Goal: Obtain resource: Download file/media

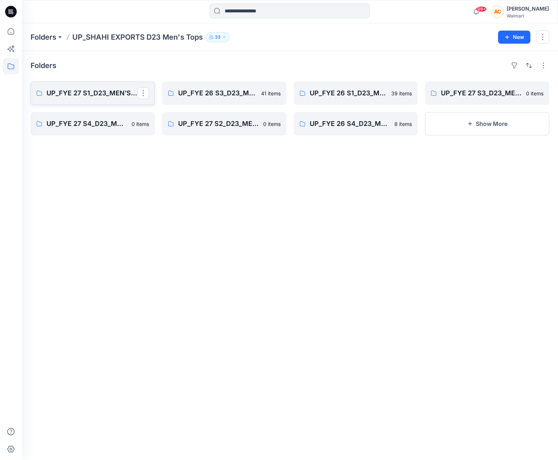
click at [96, 93] on p "UP_FYE 27 S1_D23_MEN’S TOP SHAHI" at bounding box center [92, 93] width 91 height 10
click at [541, 37] on button "button" at bounding box center [542, 37] width 13 height 13
click at [546, 38] on button "button" at bounding box center [542, 37] width 13 height 13
click at [544, 67] on button "button" at bounding box center [544, 66] width 12 height 12
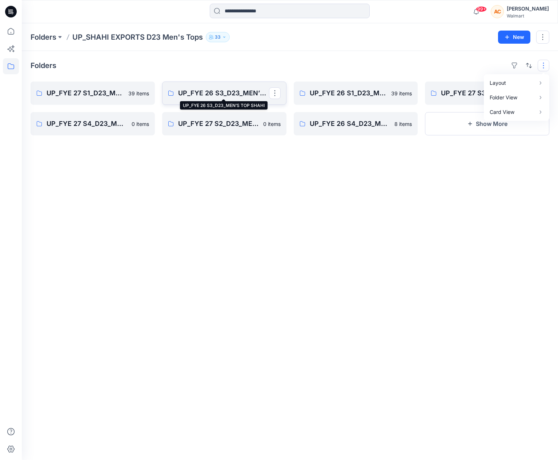
click at [239, 92] on p "UP_FYE 26 S3_D23_MEN’S TOP SHAHI" at bounding box center [223, 93] width 91 height 10
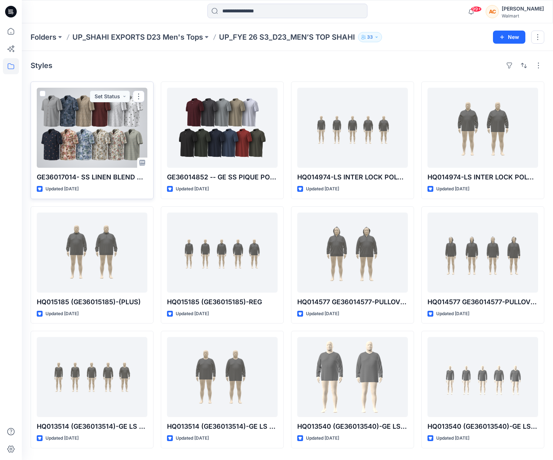
click at [108, 141] on div at bounding box center [92, 128] width 111 height 80
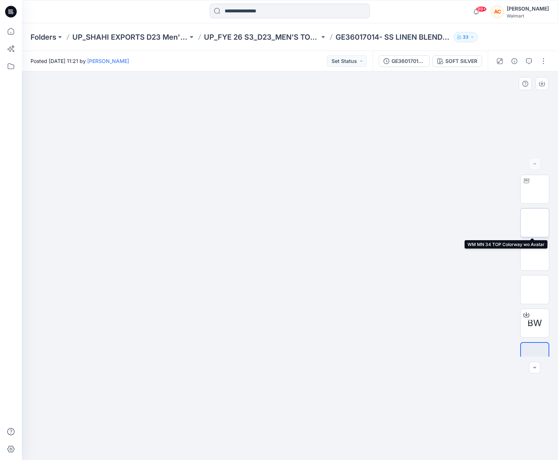
click at [535, 223] on img at bounding box center [535, 223] width 0 height 0
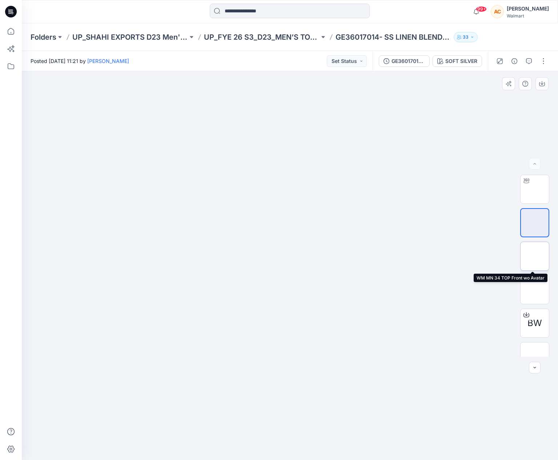
click at [535, 256] on img at bounding box center [535, 256] width 0 height 0
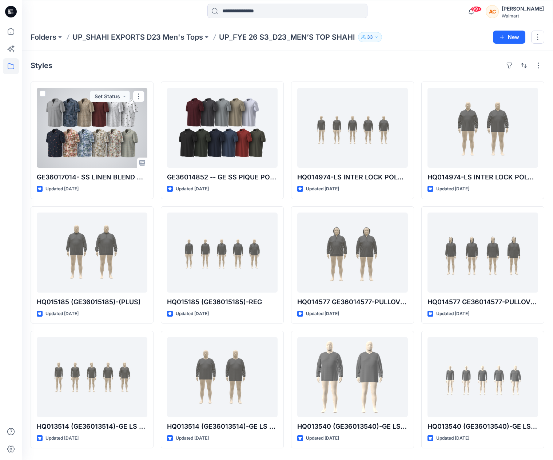
click at [117, 146] on div at bounding box center [92, 128] width 111 height 80
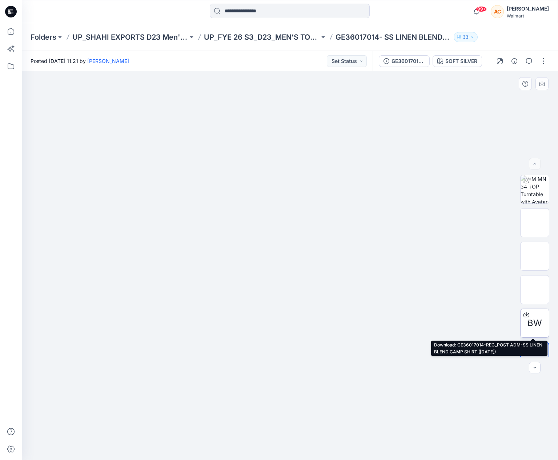
click at [525, 315] on icon at bounding box center [526, 314] width 3 height 4
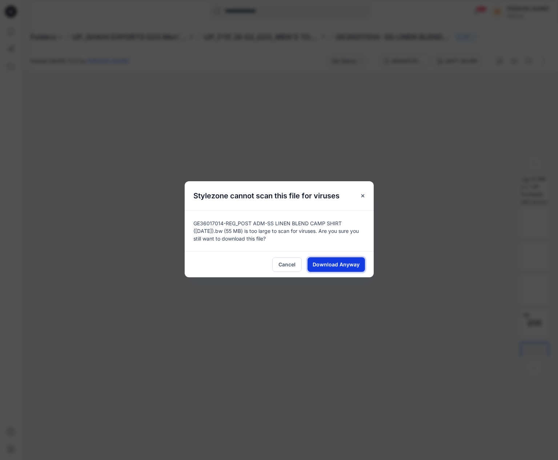
click at [347, 262] on span "Download Anyway" at bounding box center [336, 264] width 47 height 8
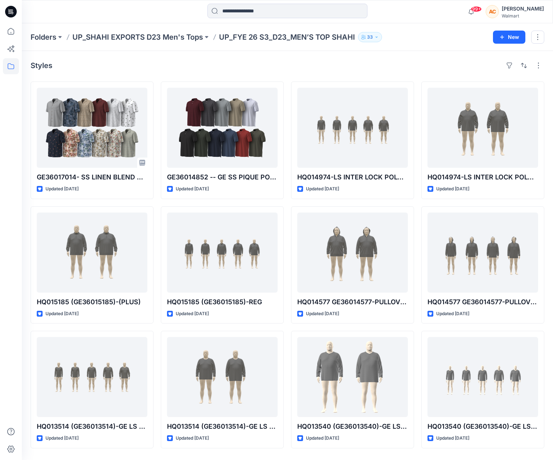
click at [6, 96] on div at bounding box center [11, 241] width 16 height 436
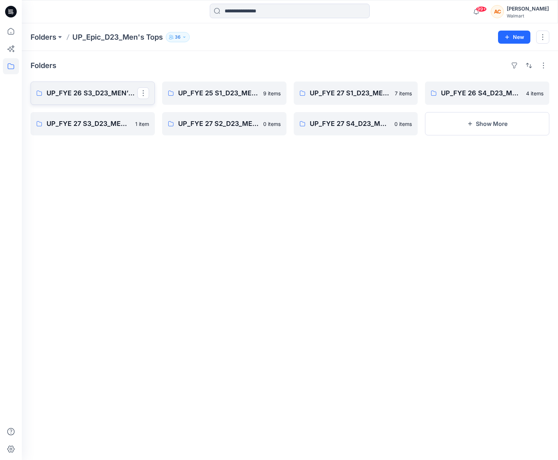
click at [104, 94] on p "UP_FYE 26 S3_D23_MEN’S TOPS EPIC" at bounding box center [92, 93] width 91 height 10
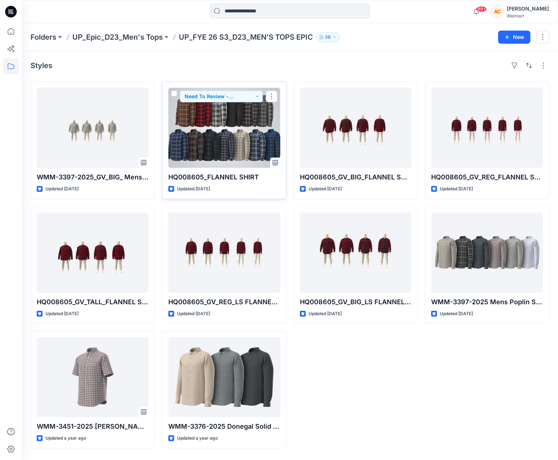
click at [220, 142] on div at bounding box center [224, 128] width 112 height 80
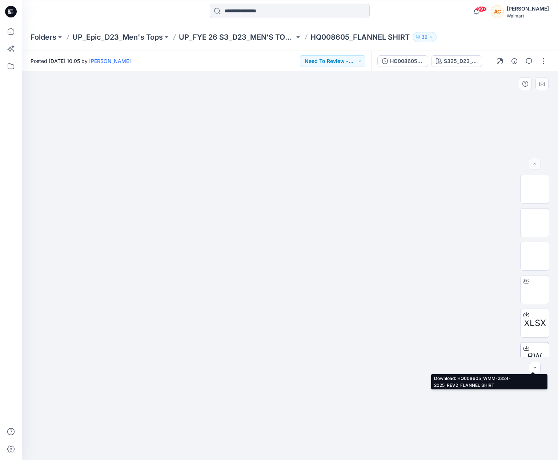
click at [527, 348] on icon at bounding box center [527, 349] width 6 height 4
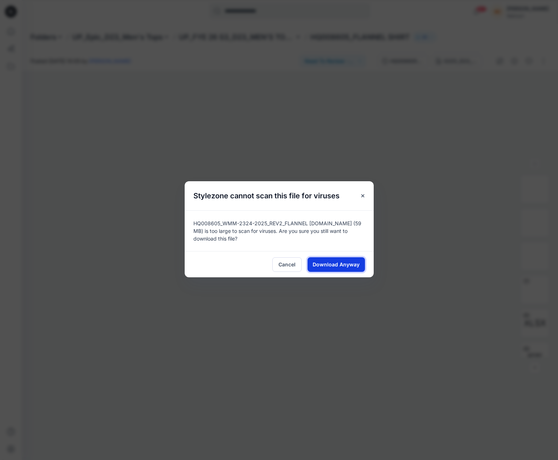
click at [344, 266] on span "Download Anyway" at bounding box center [336, 264] width 47 height 8
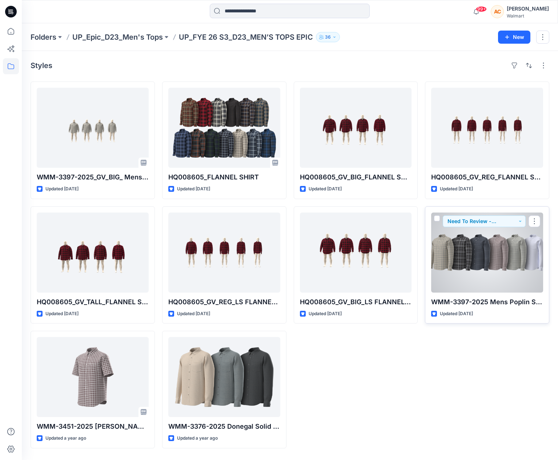
click at [465, 256] on div at bounding box center [487, 252] width 112 height 80
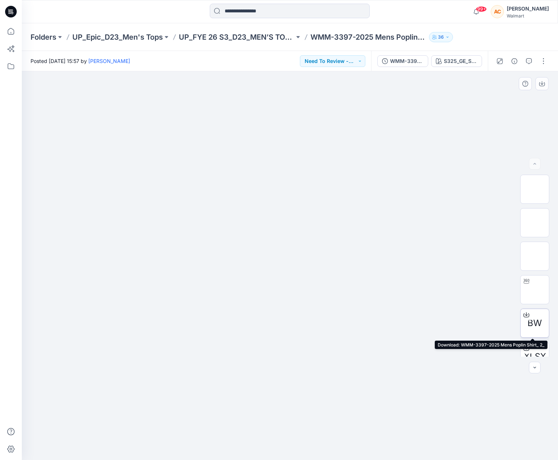
click at [529, 320] on span "BW" at bounding box center [535, 322] width 15 height 13
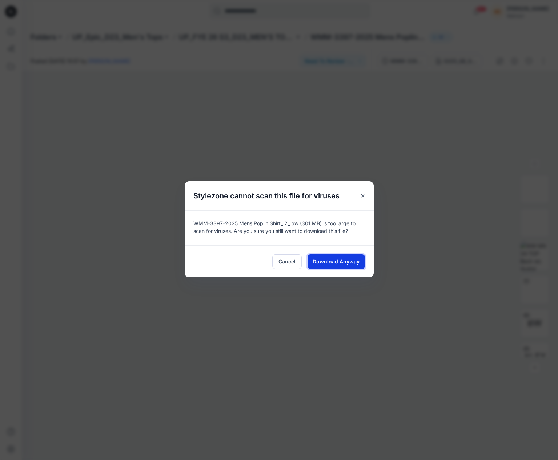
click at [331, 257] on span "Download Anyway" at bounding box center [336, 261] width 47 height 8
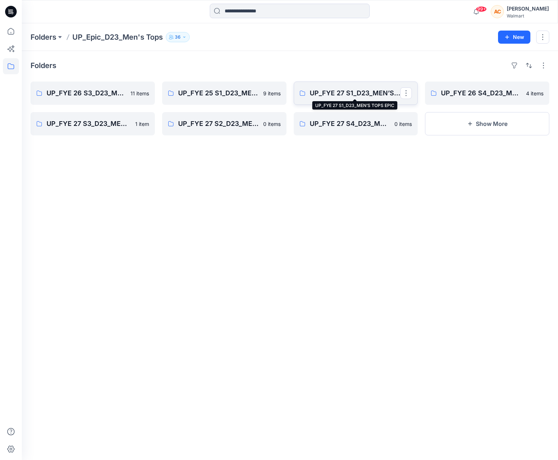
click at [344, 92] on p "UP_FYE 27 S1_D23_MEN’S TOPS EPIC" at bounding box center [355, 93] width 91 height 10
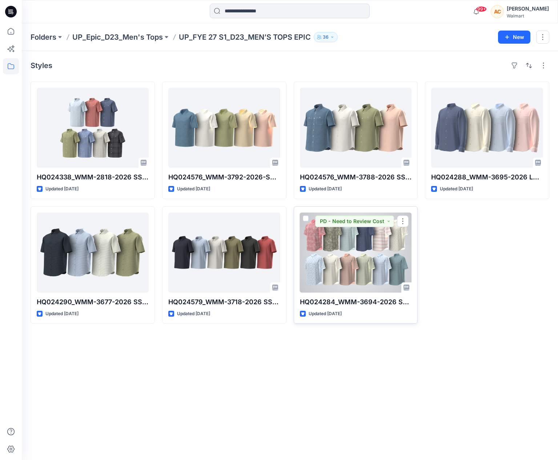
click at [356, 255] on div at bounding box center [356, 252] width 112 height 80
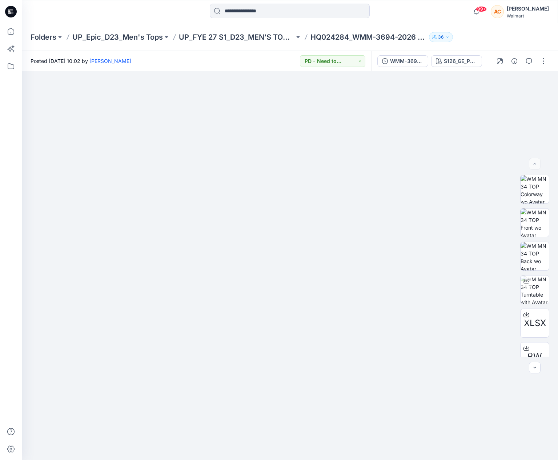
click at [13, 97] on div at bounding box center [11, 241] width 16 height 436
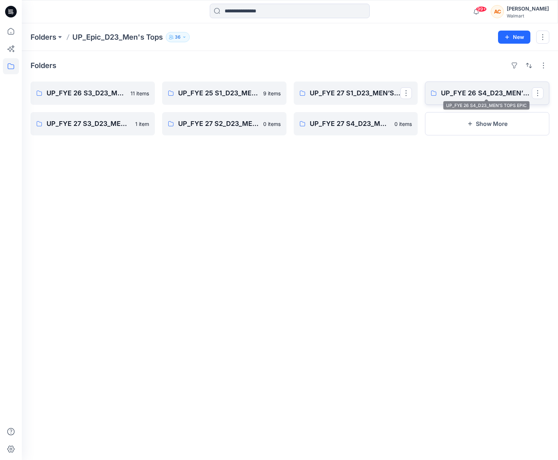
click at [461, 92] on p "UP_FYE 26 S4_D23_MEN’S TOPS EPIC" at bounding box center [486, 93] width 91 height 10
click at [85, 120] on p "UP_FYE 27 S3_D23_MEN’S TOPS EPIC" at bounding box center [92, 124] width 91 height 10
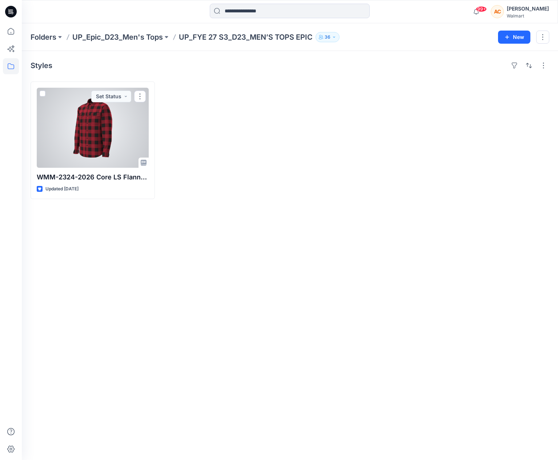
click at [86, 126] on div at bounding box center [93, 128] width 112 height 80
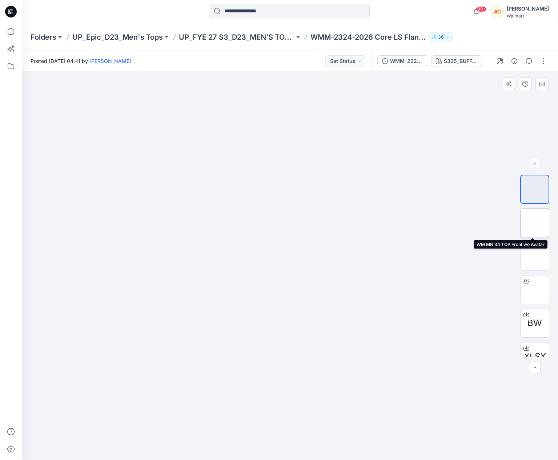
click at [535, 223] on img at bounding box center [535, 223] width 0 height 0
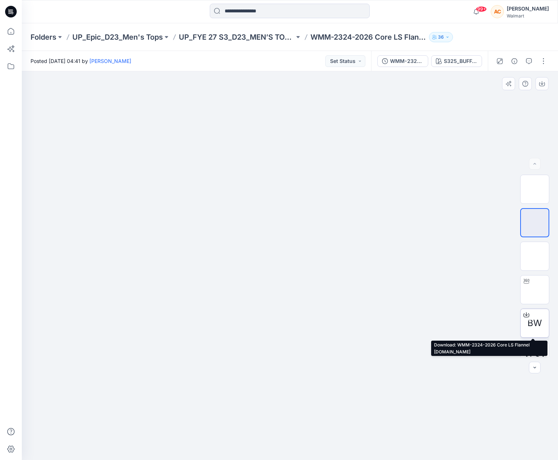
click at [525, 313] on icon at bounding box center [527, 315] width 6 height 6
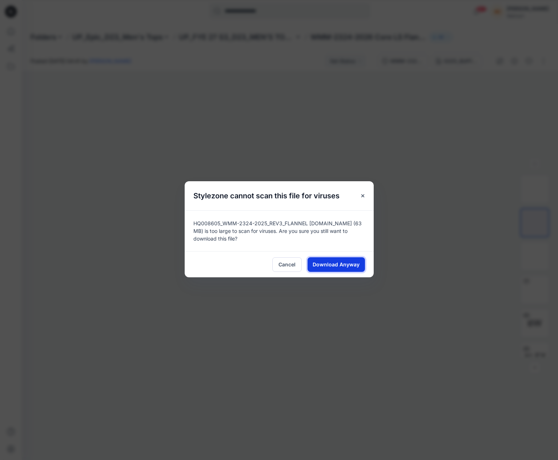
click at [346, 264] on span "Download Anyway" at bounding box center [336, 264] width 47 height 8
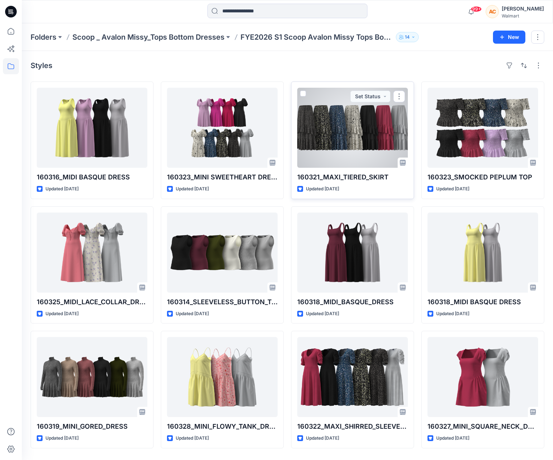
click at [344, 118] on div at bounding box center [352, 128] width 111 height 80
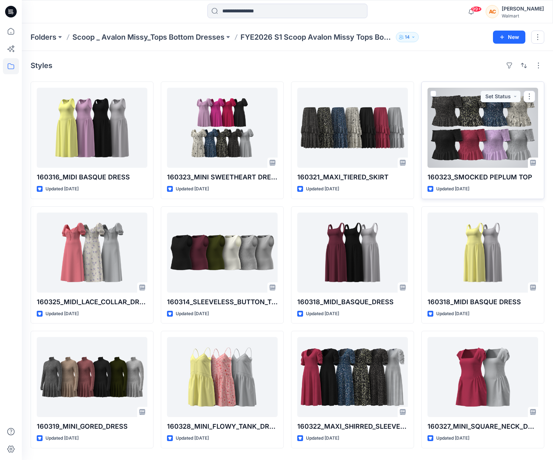
click at [506, 128] on div at bounding box center [482, 128] width 111 height 80
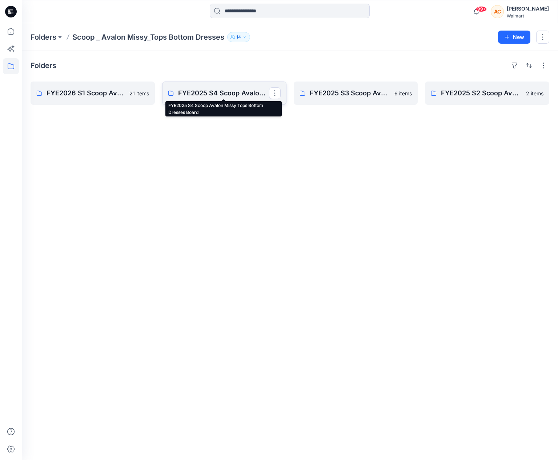
click at [219, 92] on p "FYE2025 S4 Scoop Avalon Missy Tops Bottom Dresses Board" at bounding box center [223, 93] width 91 height 10
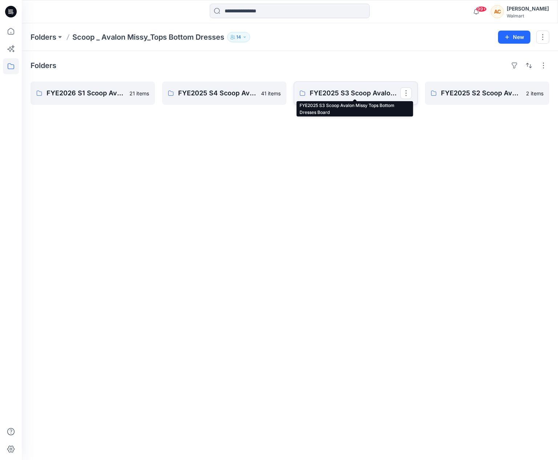
click at [329, 89] on p "FYE2025 S3 Scoop Avalon Missy Tops Bottom Dresses Board" at bounding box center [355, 93] width 91 height 10
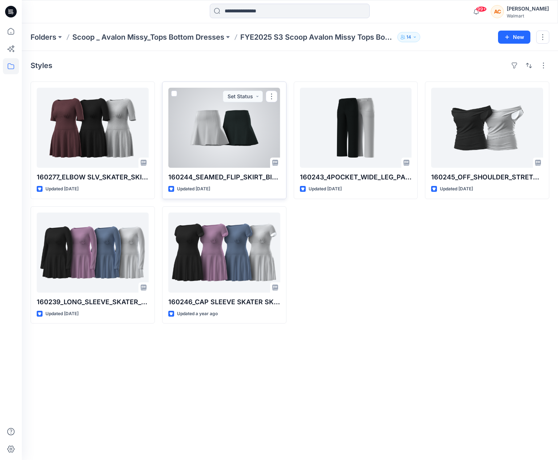
click at [222, 141] on div at bounding box center [224, 128] width 112 height 80
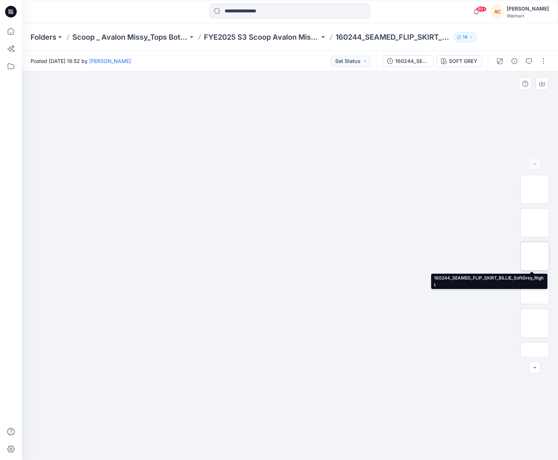
click at [535, 256] on img at bounding box center [535, 256] width 0 height 0
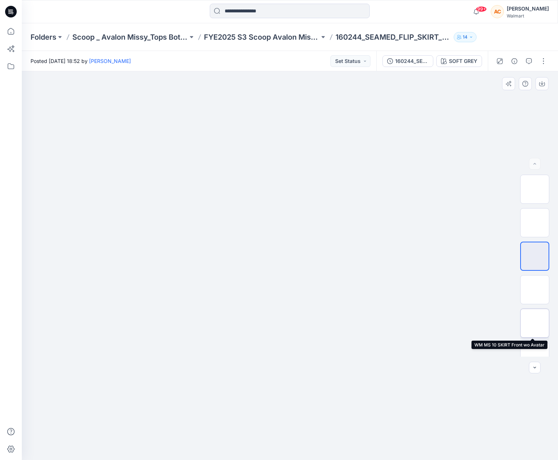
click at [535, 323] on img at bounding box center [535, 323] width 0 height 0
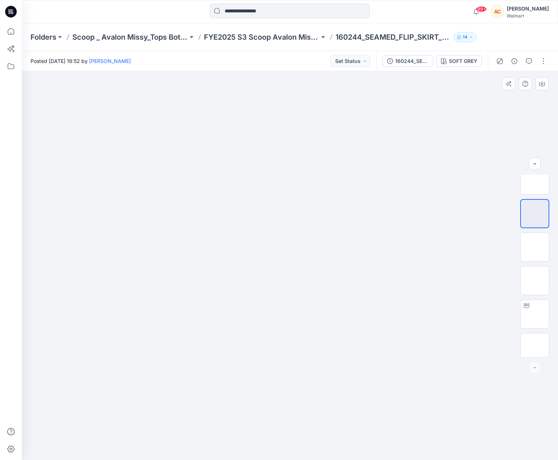
scroll to position [115, 0]
click at [534, 368] on div at bounding box center [535, 367] width 12 height 12
click at [537, 161] on icon "button" at bounding box center [535, 164] width 6 height 6
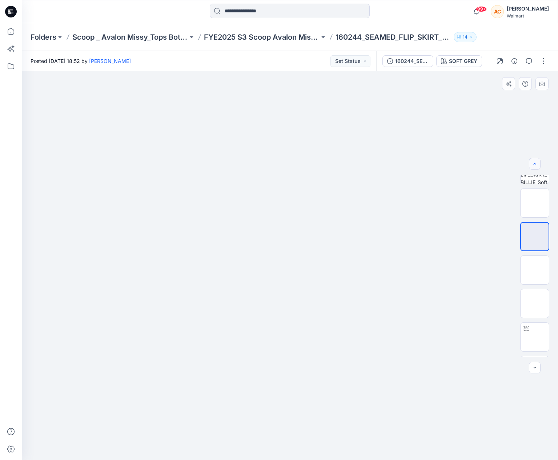
click at [536, 161] on icon "button" at bounding box center [535, 164] width 6 height 6
click at [536, 160] on button "button" at bounding box center [535, 164] width 12 height 12
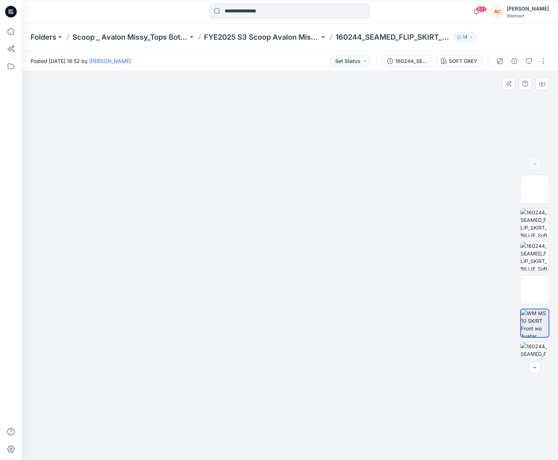
scroll to position [115, 0]
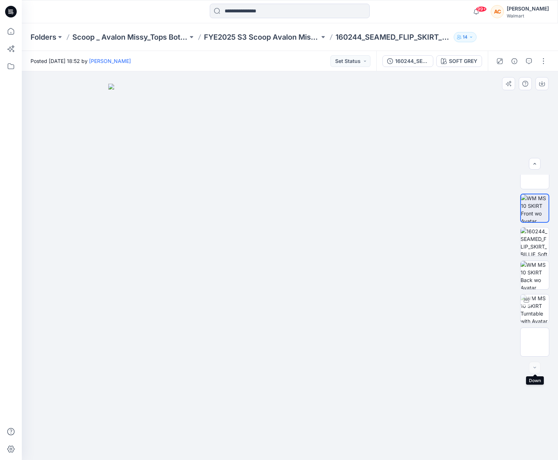
click at [536, 361] on div at bounding box center [535, 367] width 12 height 12
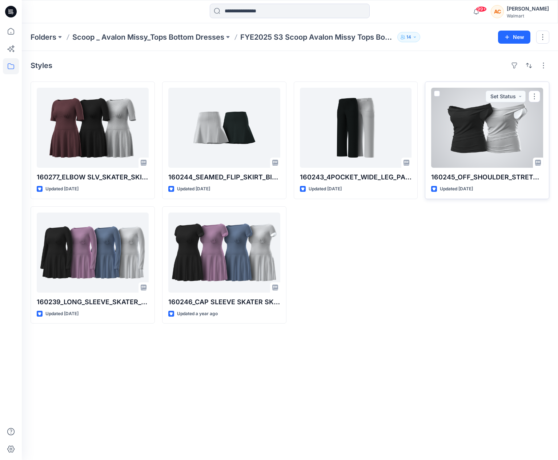
click at [492, 129] on div at bounding box center [487, 128] width 112 height 80
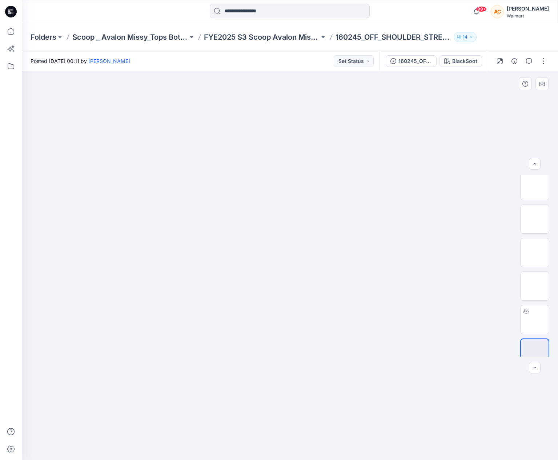
scroll to position [115, 0]
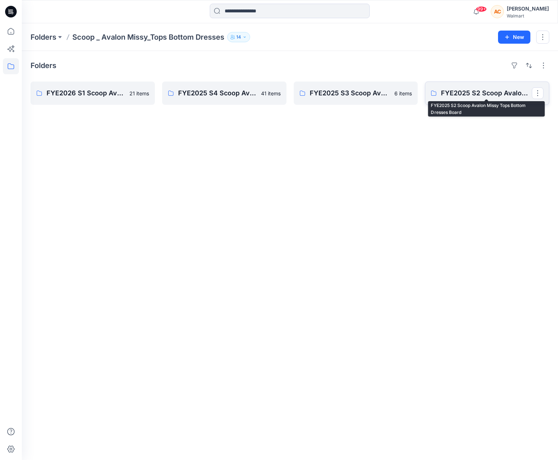
click at [464, 92] on p "FYE2025 S2 Scoop Avalon Missy Tops Bottom Dresses Board" at bounding box center [486, 93] width 91 height 10
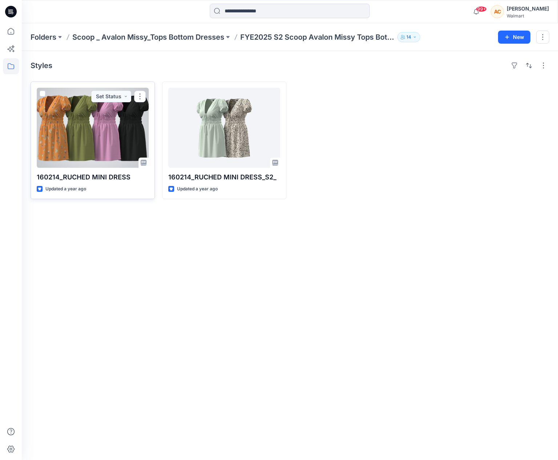
click at [81, 135] on div at bounding box center [93, 128] width 112 height 80
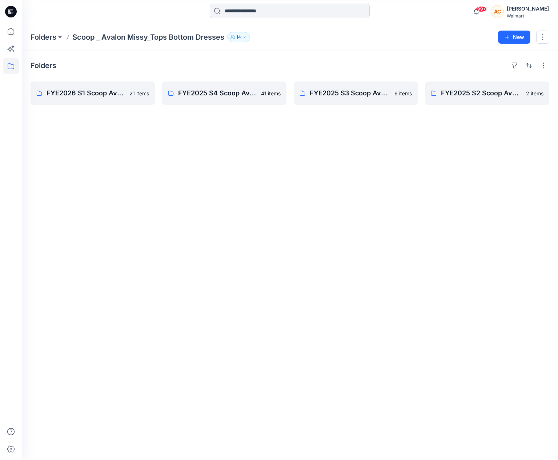
click at [338, 41] on div "Folders Scoop _ Avalon Missy_Tops Bottom Dresses 14" at bounding box center [262, 37] width 462 height 10
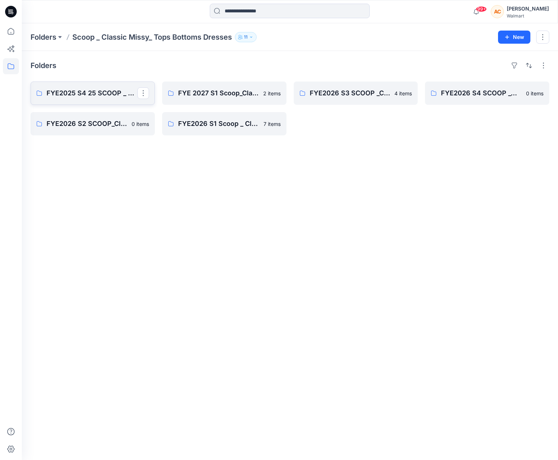
click at [89, 91] on p "FYE2025 S4 25 SCOOP _ Classic Missy Top and Bottoms" at bounding box center [92, 93] width 91 height 10
click at [210, 92] on p "FYE 2027 S1 Scoop_Classic Missy_Tops Bottoms Dresses Board" at bounding box center [223, 93] width 91 height 10
click at [348, 93] on p "FYE2026 S3 SCOOP _Classic Missy_Tops Dress Bottoms" at bounding box center [355, 93] width 91 height 10
click at [343, 92] on p "FYE2026 S3 SCOOP _Classic Missy_Tops Dress Bottoms" at bounding box center [355, 93] width 91 height 10
click at [452, 92] on p "FYE2026 S4 SCOOP _Classic Missy_Tops Dress Bottoms" at bounding box center [486, 93] width 91 height 10
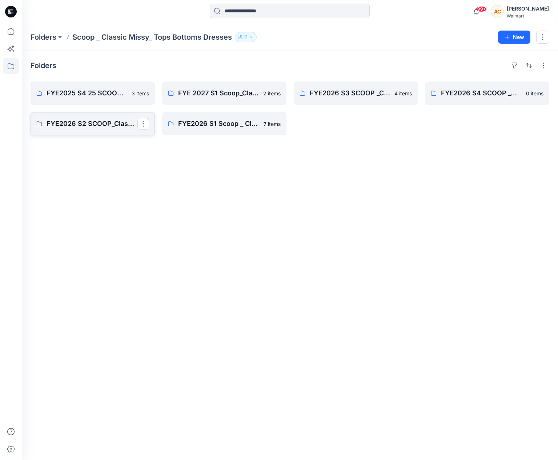
click at [68, 122] on p "FYE2026 S2 SCOOP_Classic Missy_ Tops Bottoms Dresses" at bounding box center [92, 124] width 91 height 10
click at [215, 119] on p "FYE2026 S1 Scoop _ Classic Missy_ Tops Bottoms Dresses Board" at bounding box center [223, 124] width 91 height 10
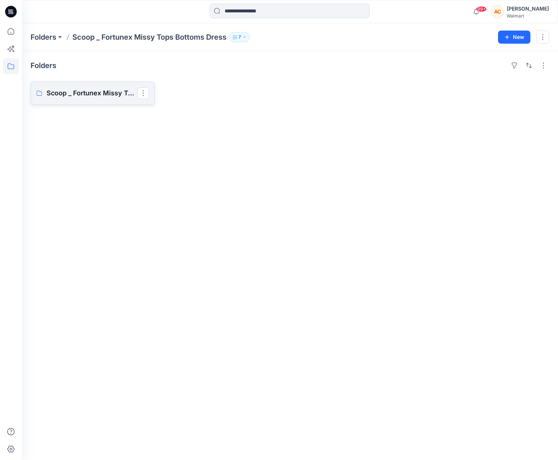
click at [87, 95] on p "Scoop _ Fortunex Missy Tops Bottoms Dress Board" at bounding box center [92, 93] width 91 height 10
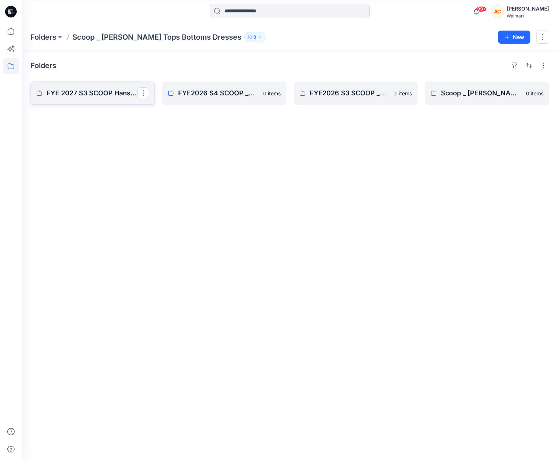
click at [69, 94] on p "FYE 2027 S3 SCOOP Hansoll D34 Womens Knits" at bounding box center [92, 93] width 91 height 10
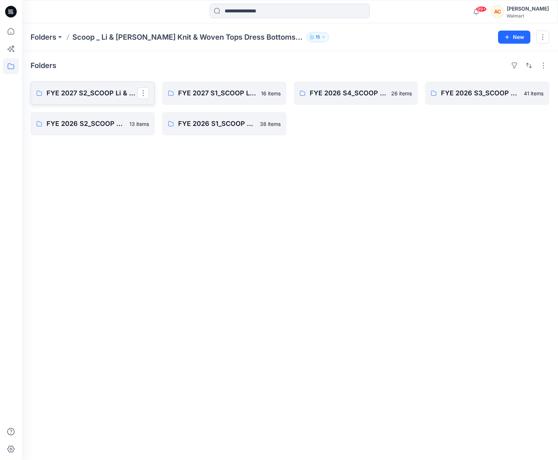
click at [99, 91] on p "FYE 2027 S2_SCOOP Li & [PERSON_NAME] Tops Bottoms Dresses" at bounding box center [92, 93] width 91 height 10
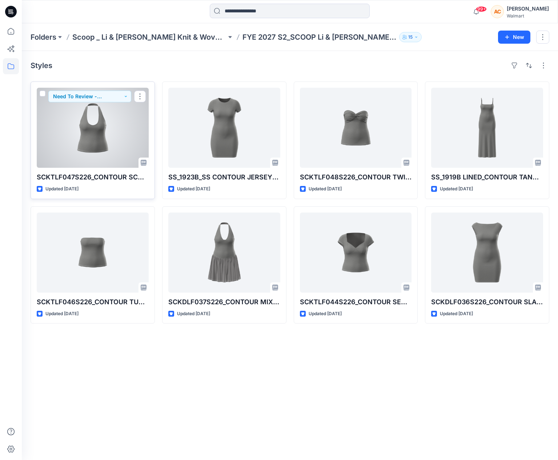
click at [91, 123] on div at bounding box center [93, 128] width 112 height 80
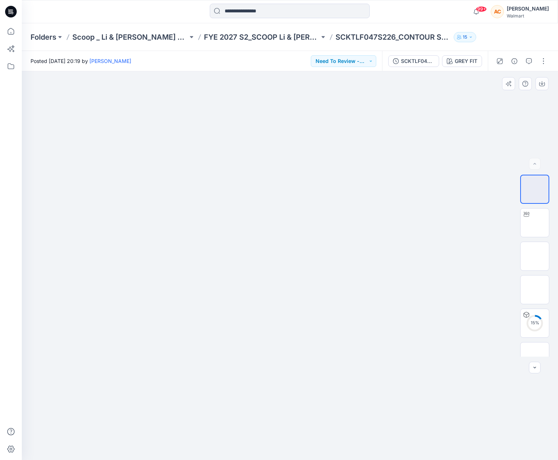
scroll to position [15, 0]
click at [535, 342] on img at bounding box center [535, 342] width 0 height 0
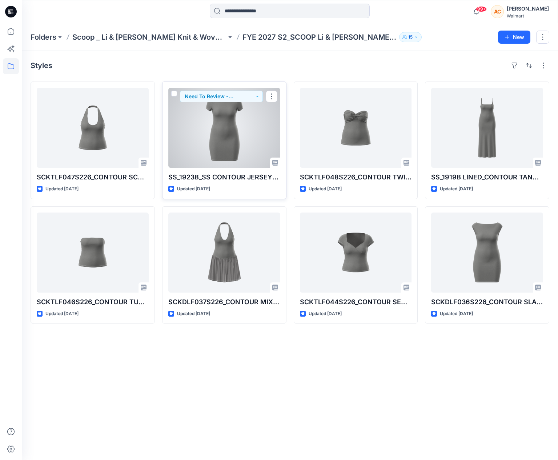
click at [221, 116] on div at bounding box center [224, 128] width 112 height 80
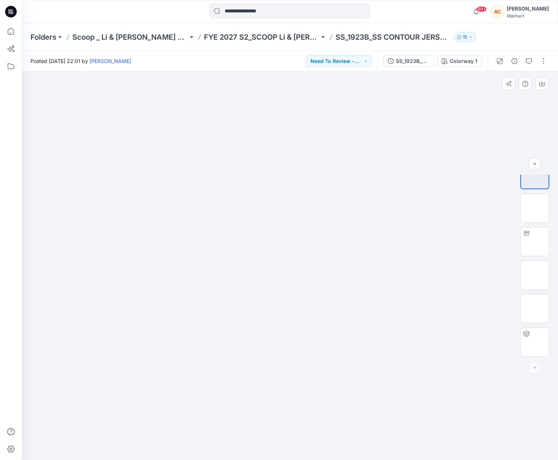
scroll to position [2, 0]
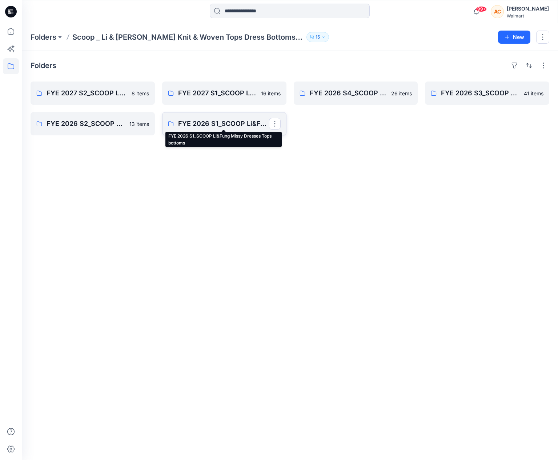
click at [220, 120] on p "FYE 2026 S1_SCOOP Li&Fung Missy Dresses Tops bottoms" at bounding box center [223, 124] width 91 height 10
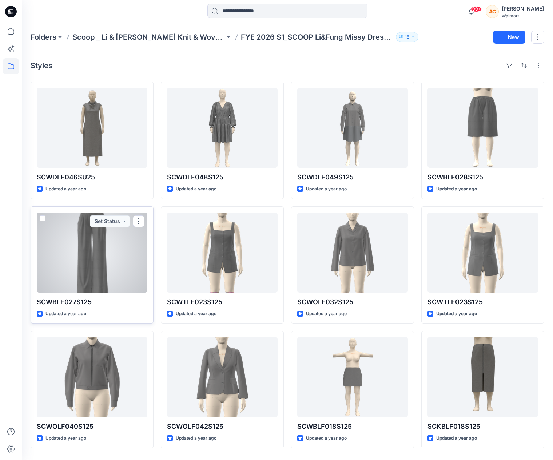
click at [89, 245] on div at bounding box center [92, 252] width 111 height 80
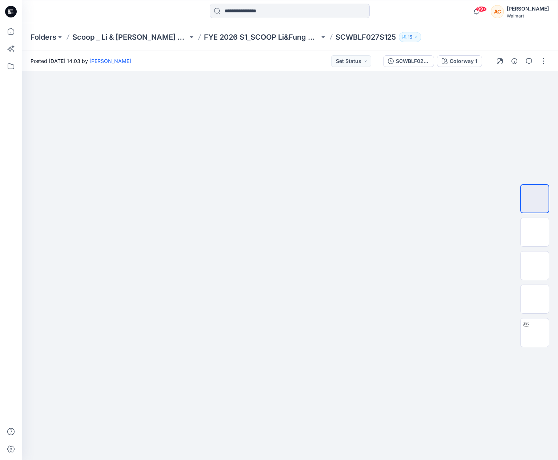
click at [85, 14] on div at bounding box center [89, 12] width 134 height 16
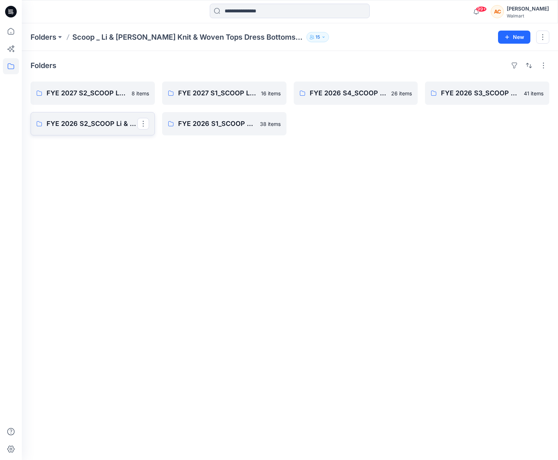
click at [86, 120] on p "FYE 2026 S2_SCOOP Li & [PERSON_NAME] Tops bottoms Dresses" at bounding box center [92, 124] width 91 height 10
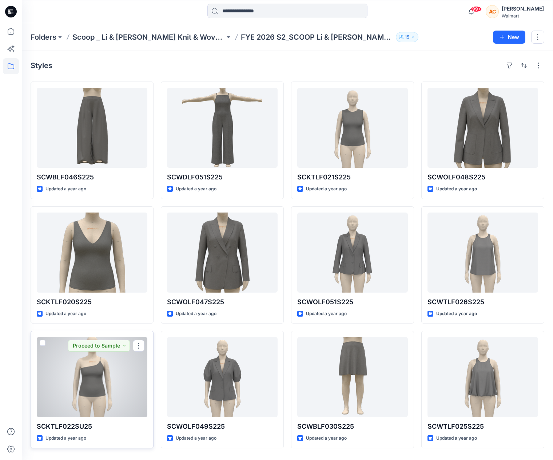
click at [91, 361] on div at bounding box center [92, 377] width 111 height 80
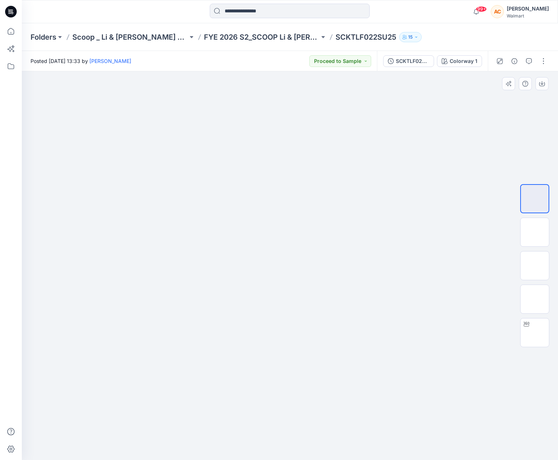
click at [480, 364] on div at bounding box center [290, 265] width 536 height 388
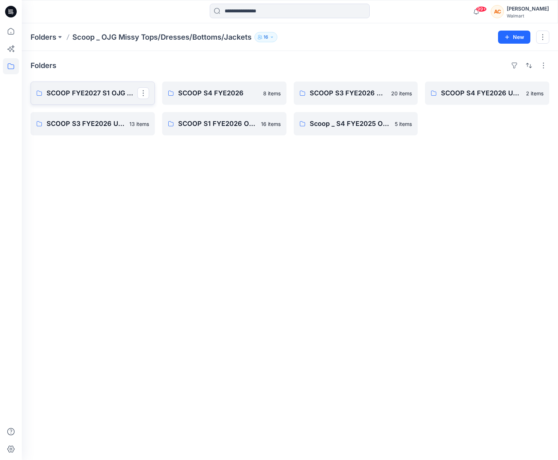
click at [97, 96] on p "SCOOP FYE2027 S1 OJG MISSY" at bounding box center [92, 93] width 91 height 10
click at [209, 91] on p "SCOOP S4 FYE2026" at bounding box center [223, 93] width 91 height 10
click at [330, 92] on p "SCOOP S3 FYE2026 OJG MISSY" at bounding box center [355, 93] width 91 height 10
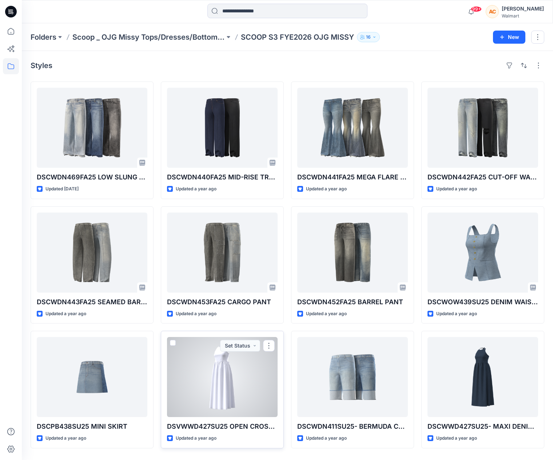
click at [232, 379] on div at bounding box center [222, 377] width 111 height 80
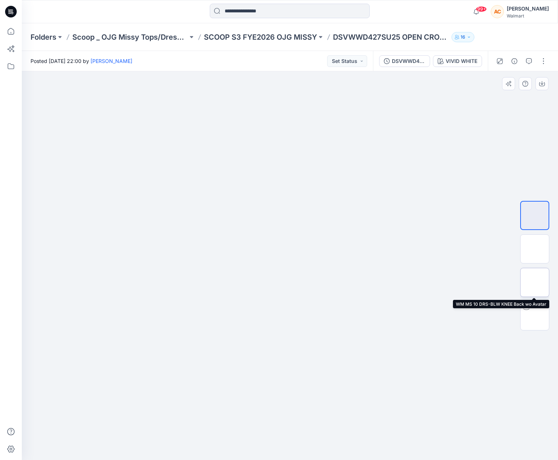
click at [535, 282] on img at bounding box center [535, 282] width 0 height 0
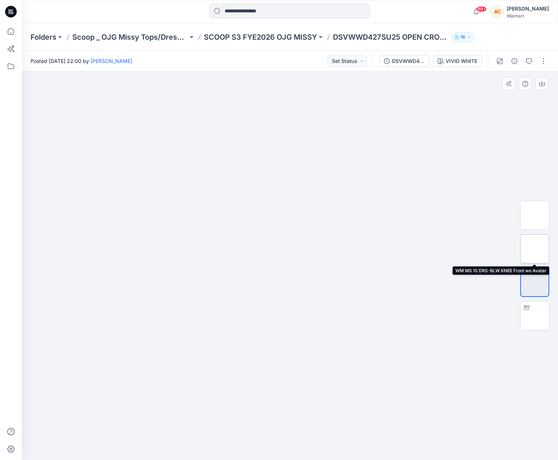
click at [535, 249] on img at bounding box center [535, 249] width 0 height 0
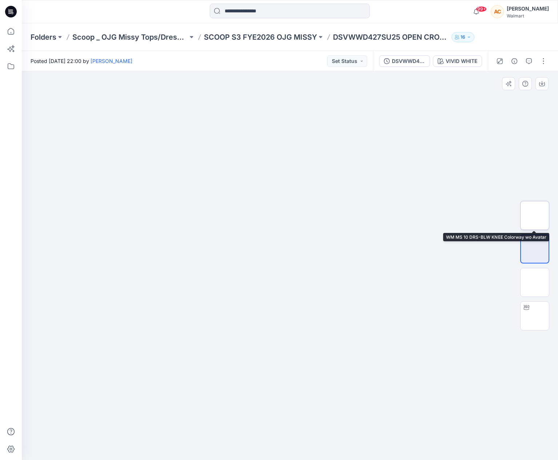
click at [535, 215] on img at bounding box center [535, 215] width 0 height 0
click at [417, 84] on img at bounding box center [290, 84] width 364 height 0
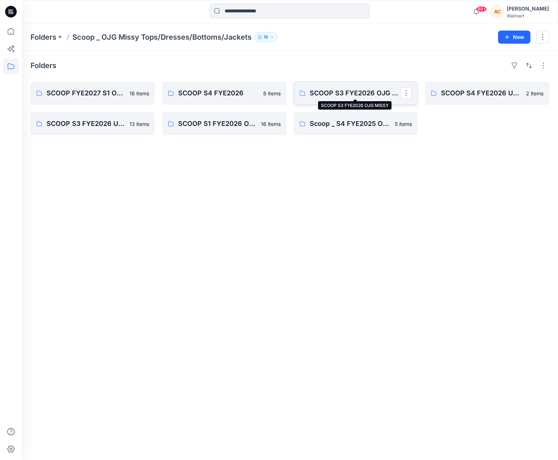
click at [335, 92] on p "SCOOP S3 FYE2026 OJG MISSY" at bounding box center [355, 93] width 91 height 10
click at [463, 93] on p "SCOOP S4 FYE2026 ULTIMATE CLOSET" at bounding box center [486, 93] width 91 height 10
click at [73, 121] on p "SCOOP S3 FYE2026 ULTIMATE CLOSET" at bounding box center [92, 124] width 91 height 10
click at [216, 121] on p "SCOOP S1 FYE2026 OJG MISSY" at bounding box center [223, 124] width 91 height 10
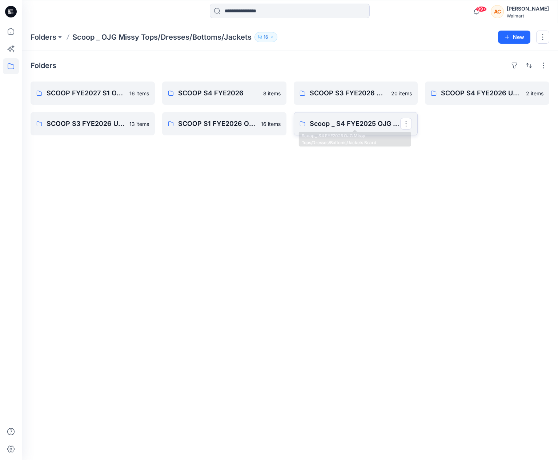
click at [320, 119] on p "Scoop _ S4 FYE2025 OJG Missy Tops/Dresses/Bottoms/Jackets Board" at bounding box center [355, 124] width 91 height 10
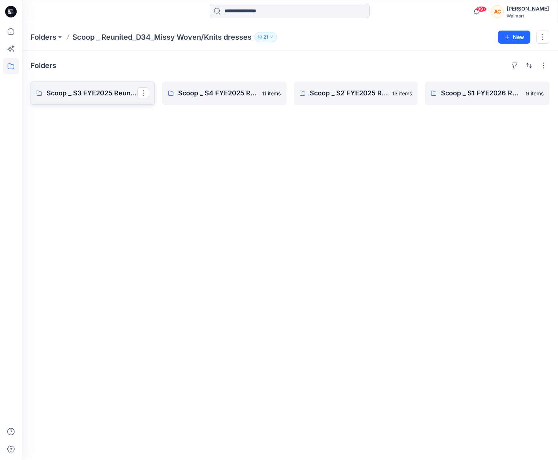
click at [83, 92] on p "Scoop _ S3 FYE2025 Reunited_D34_Missy Woven/Knit Dresses" at bounding box center [92, 93] width 91 height 10
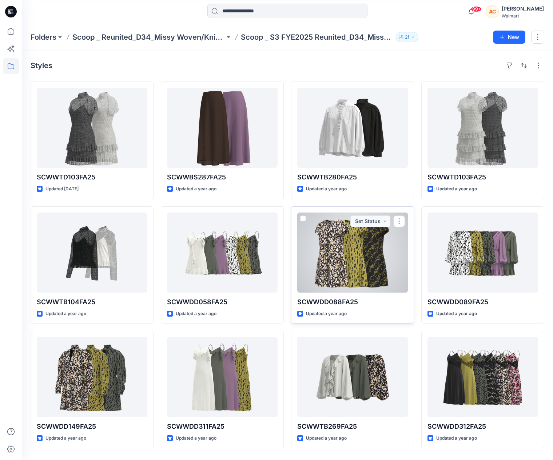
click at [351, 260] on div at bounding box center [352, 252] width 111 height 80
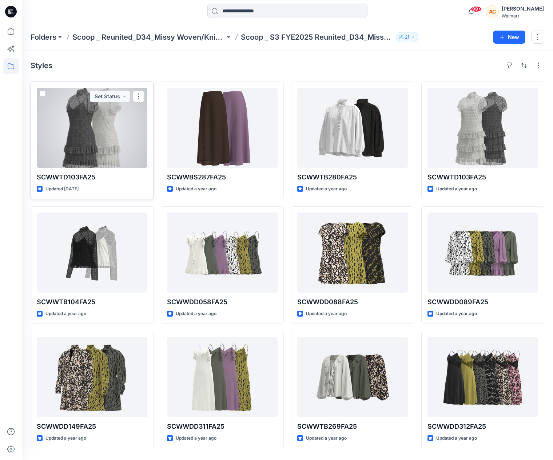
click at [77, 116] on div at bounding box center [92, 128] width 111 height 80
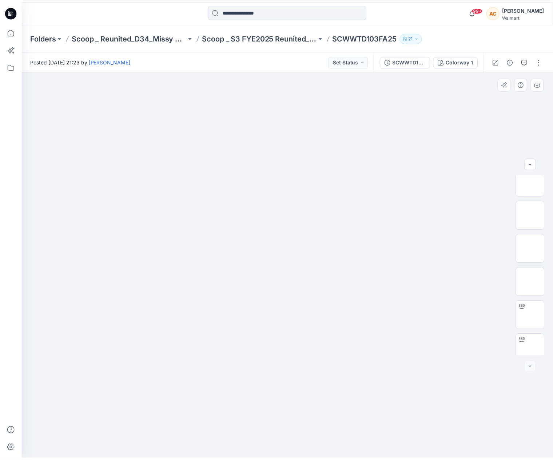
scroll to position [215, 0]
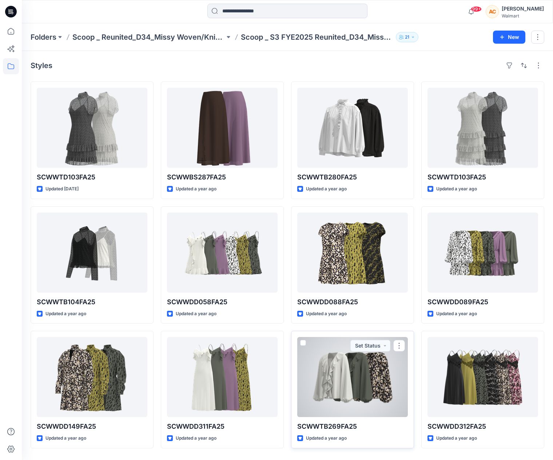
click at [353, 375] on div at bounding box center [352, 377] width 111 height 80
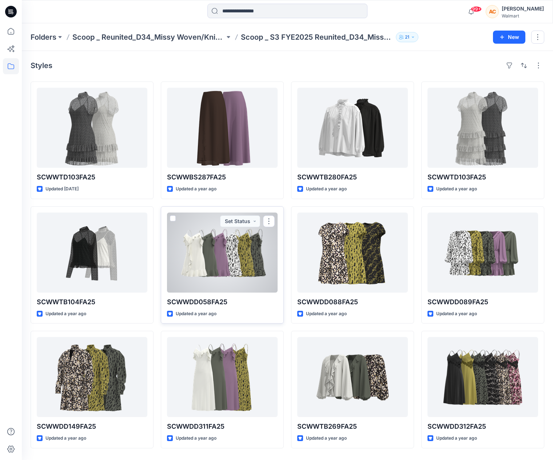
click at [223, 243] on div at bounding box center [222, 252] width 111 height 80
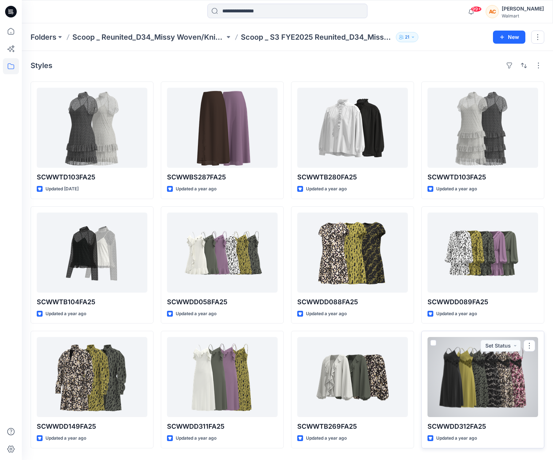
click at [497, 382] on div at bounding box center [482, 377] width 111 height 80
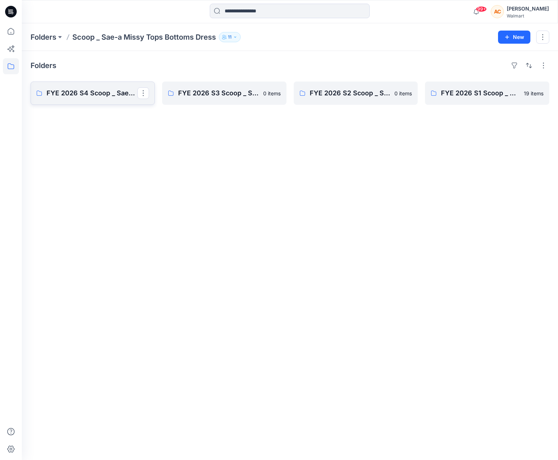
click at [82, 90] on p "FYE 2026 S4 Scoop _ Sae-a Missy Tops Bottoms Dress Board" at bounding box center [92, 93] width 91 height 10
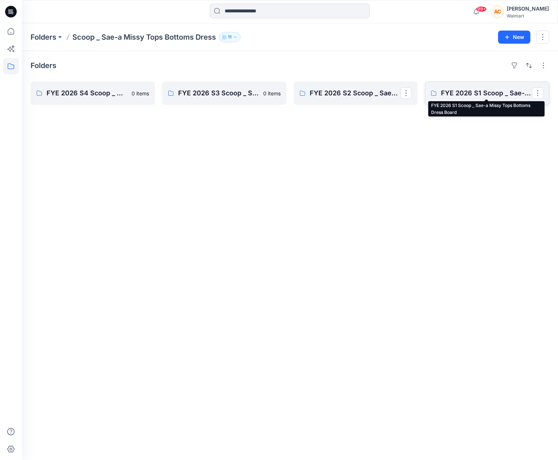
click at [482, 94] on p "FYE 2026 S1 Scoop _ Sae-a Missy Tops Bottoms Dress Board" at bounding box center [486, 93] width 91 height 10
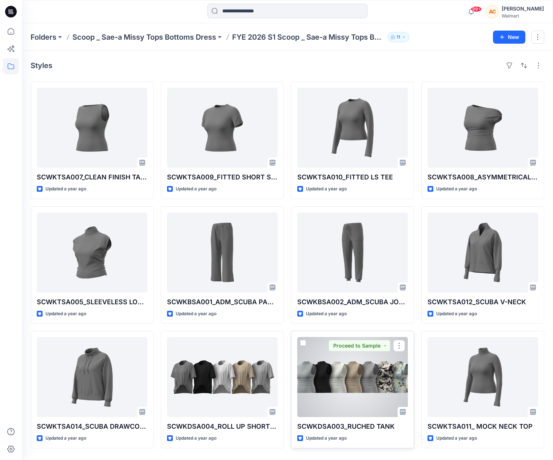
click at [345, 370] on div at bounding box center [352, 377] width 111 height 80
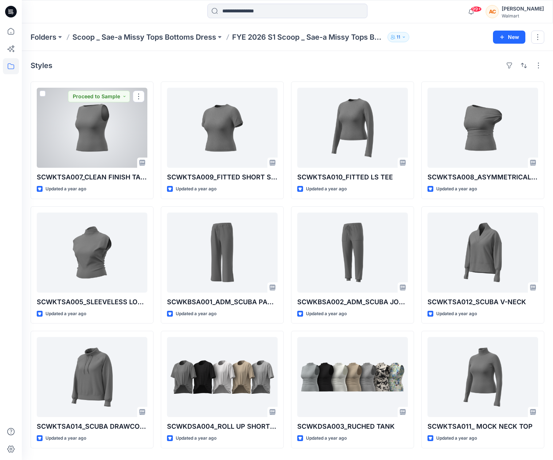
click at [88, 130] on div at bounding box center [92, 128] width 111 height 80
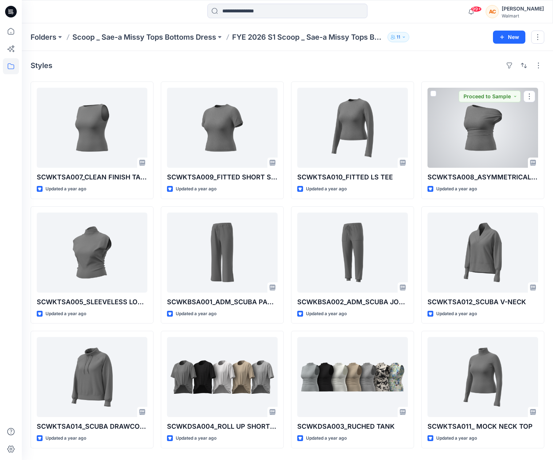
click at [483, 120] on div at bounding box center [482, 128] width 111 height 80
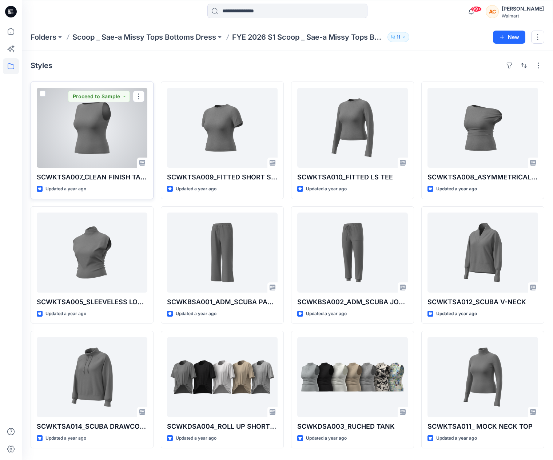
click at [107, 134] on div at bounding box center [92, 128] width 111 height 80
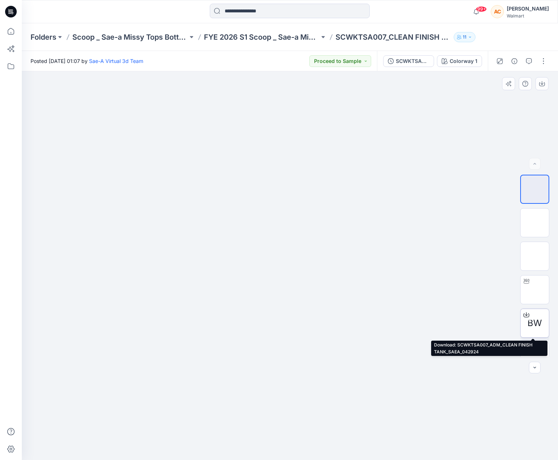
click at [532, 317] on span "BW" at bounding box center [535, 322] width 15 height 13
click at [147, 84] on img at bounding box center [290, 84] width 364 height 0
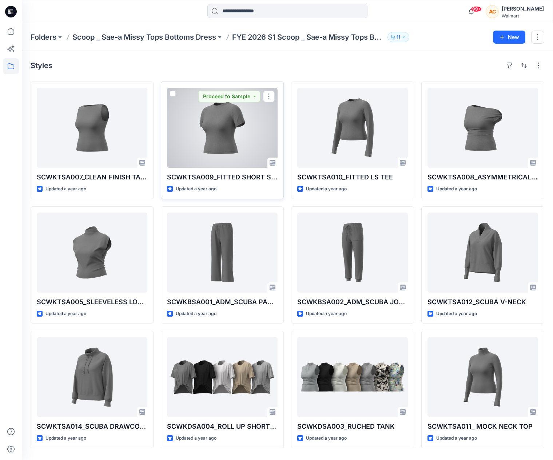
click at [208, 131] on div at bounding box center [222, 128] width 111 height 80
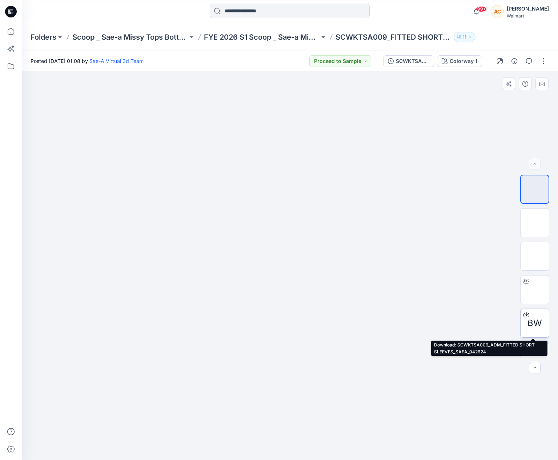
click at [530, 320] on span "BW" at bounding box center [535, 322] width 15 height 13
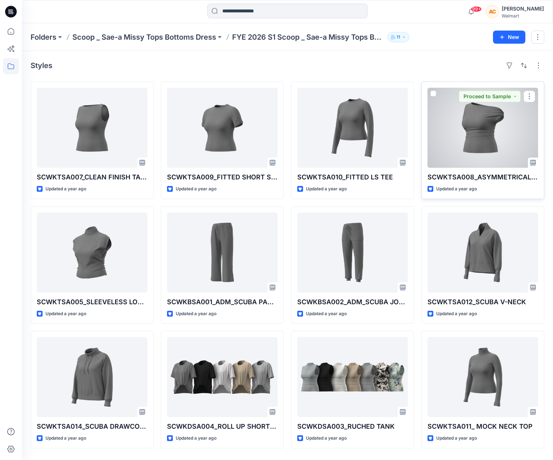
click at [475, 122] on div at bounding box center [482, 128] width 111 height 80
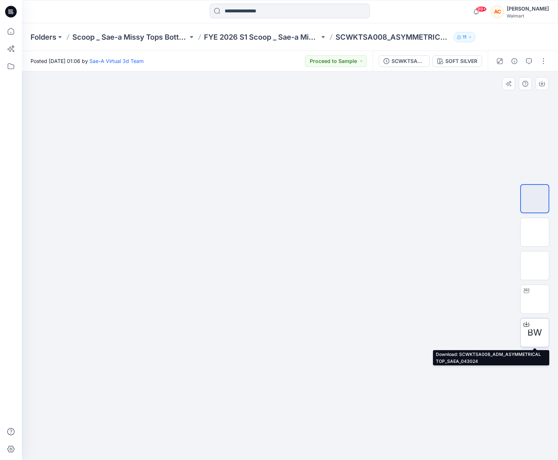
click at [537, 325] on div "BW" at bounding box center [534, 332] width 29 height 29
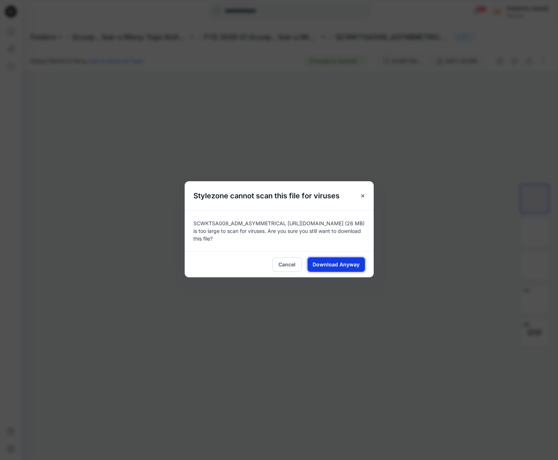
click at [327, 263] on span "Download Anyway" at bounding box center [336, 264] width 47 height 8
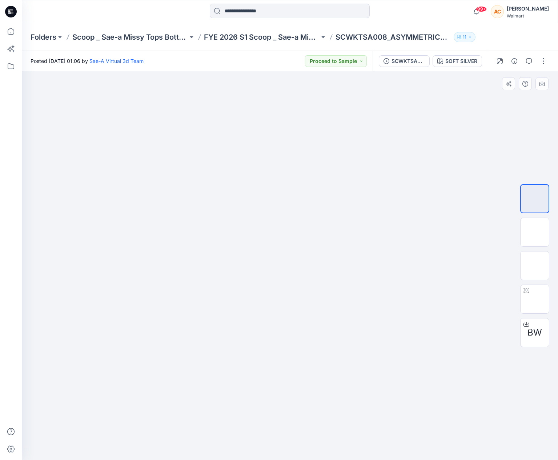
click at [424, 84] on img at bounding box center [290, 84] width 364 height 0
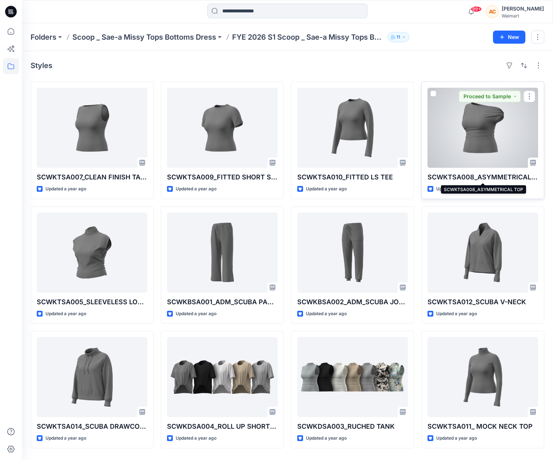
click at [495, 176] on p "SCWKTSA008_ASYMMETRICAL TOP" at bounding box center [482, 177] width 111 height 10
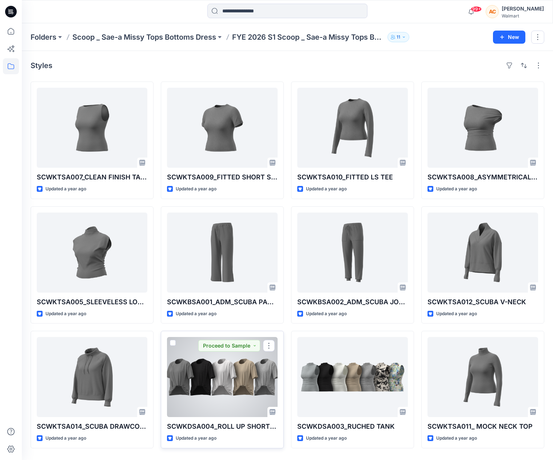
click at [217, 370] on div at bounding box center [222, 377] width 111 height 80
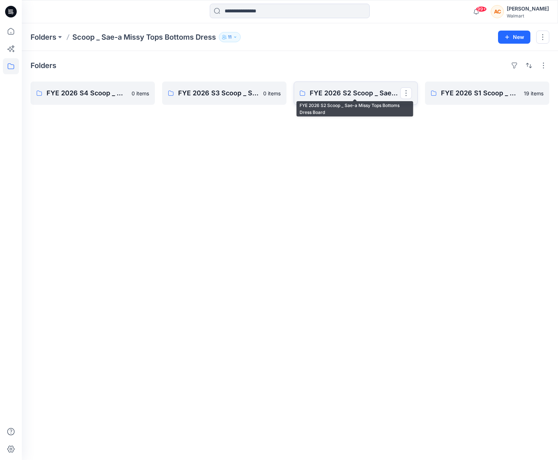
click at [349, 92] on p "FYE 2026 S2 Scoop _ Sae-a Missy Tops Bottoms Dress Board" at bounding box center [355, 93] width 91 height 10
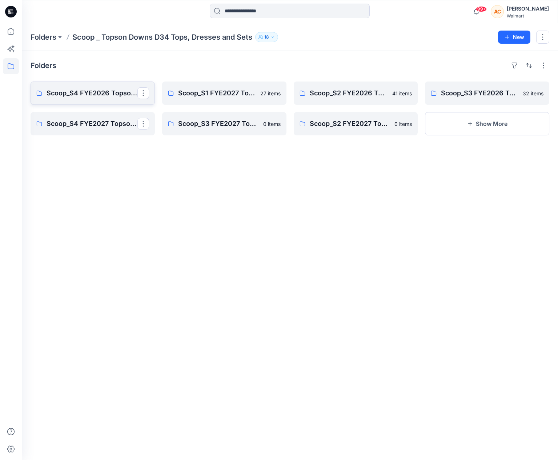
click at [98, 93] on p "Scoop_S4 FYE2026 Topson Downs D34 Knits/Woven" at bounding box center [92, 93] width 91 height 10
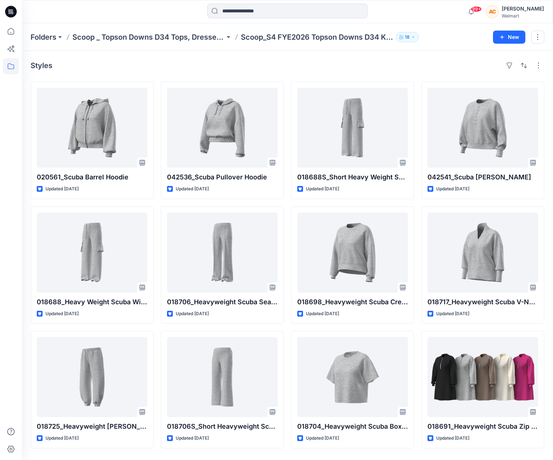
click at [407, 35] on p "18" at bounding box center [407, 37] width 5 height 8
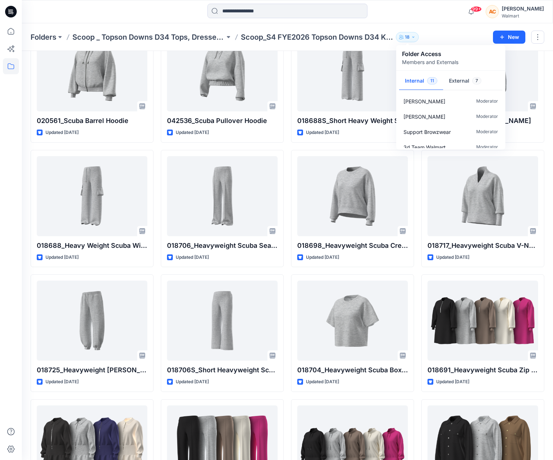
scroll to position [59, 0]
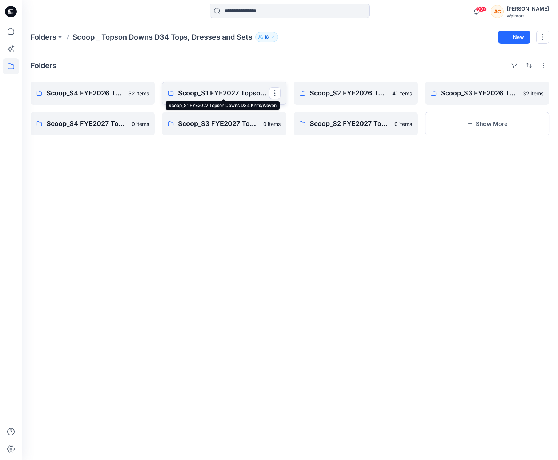
click at [207, 93] on p "Scoop_S1 FYE2027 Topson Downs D34 Knits/Woven" at bounding box center [223, 93] width 91 height 10
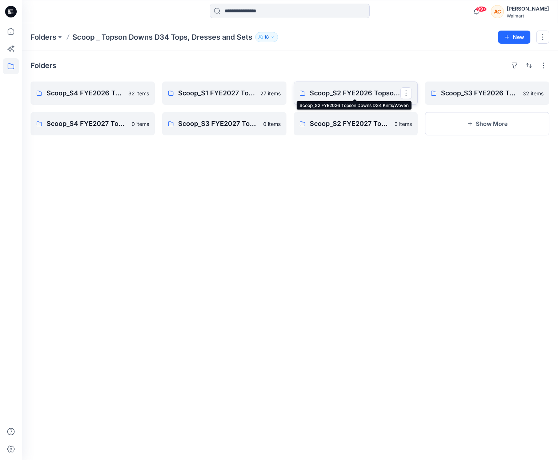
click at [331, 89] on p "Scoop_S2 FYE2026 Topson Downs D34 Knits/Woven" at bounding box center [355, 93] width 91 height 10
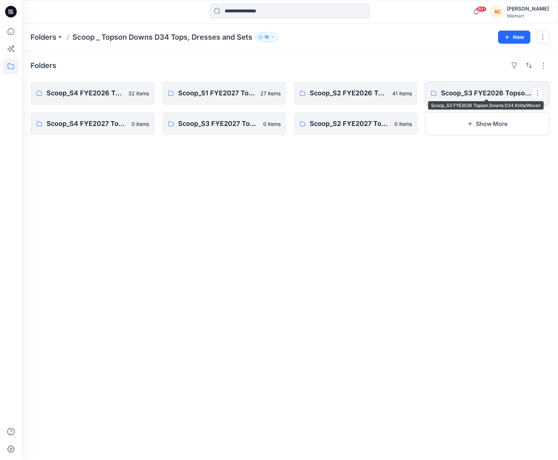
click at [455, 92] on p "Scoop_S3 FYE2026 Topson Downs D34 Knits/Woven" at bounding box center [486, 93] width 91 height 10
click at [486, 121] on button "Show More" at bounding box center [487, 123] width 124 height 23
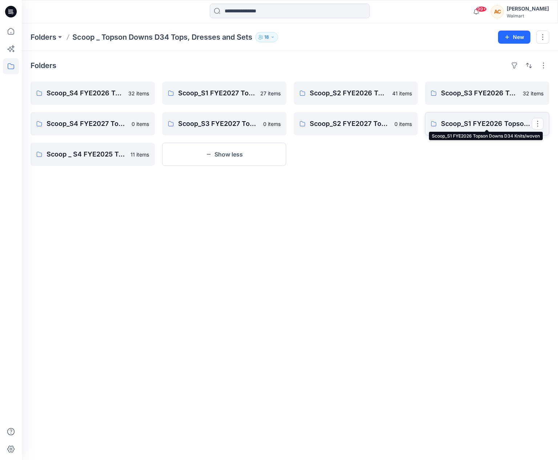
click at [457, 122] on p "Scoop_S1 FYE2026 Topson Downs D34 Knits/woven" at bounding box center [486, 124] width 91 height 10
click at [83, 155] on p "Scoop _ S4 FYE2025 Topson Downs D34 Tops, Dresses and Sets Board" at bounding box center [92, 154] width 91 height 10
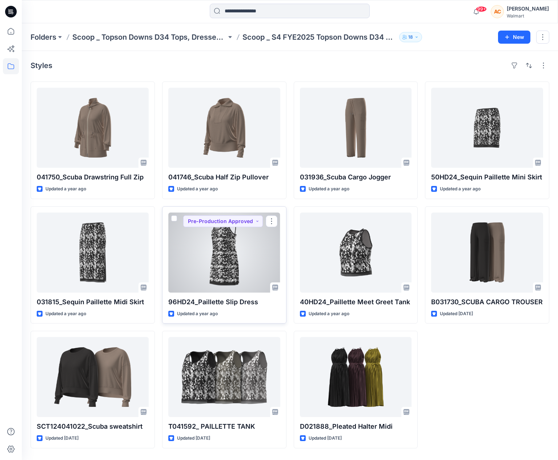
click at [218, 251] on div at bounding box center [224, 252] width 112 height 80
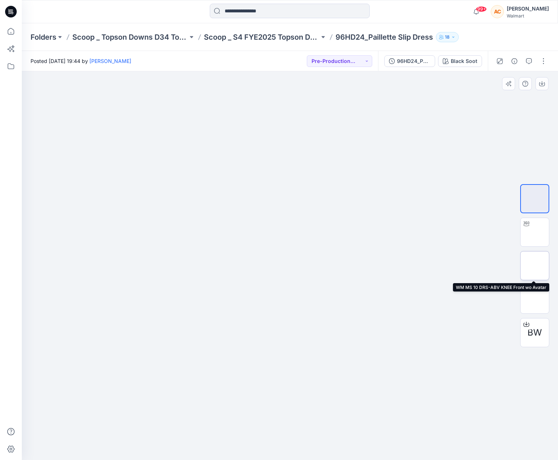
click at [535, 265] on img at bounding box center [535, 265] width 0 height 0
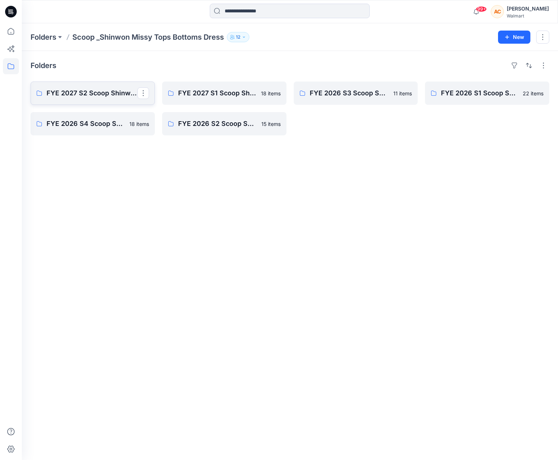
click at [89, 92] on p "FYE 2027 S2 Scoop Shinwon Missy Tops Bottoms Dress Board" at bounding box center [92, 93] width 91 height 10
click at [214, 92] on p "FYE 2027 S1 Scoop Shinwon Missy Tops Bottoms Dress Board" at bounding box center [223, 93] width 91 height 10
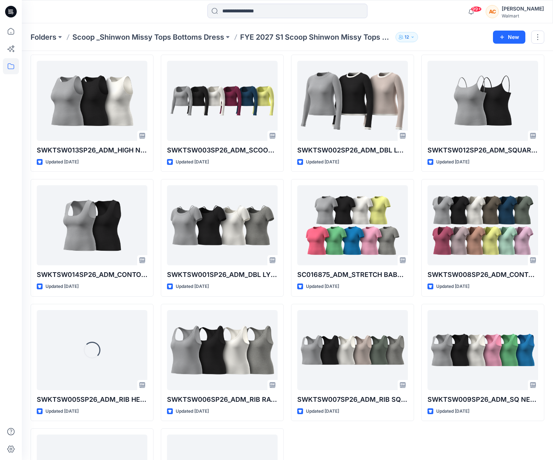
scroll to position [246, 0]
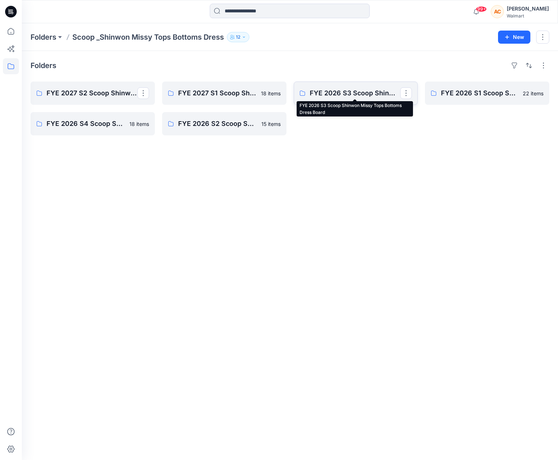
click at [350, 92] on p "FYE 2026 S3 Scoop Shinwon Missy Tops Bottoms Dress Board" at bounding box center [355, 93] width 91 height 10
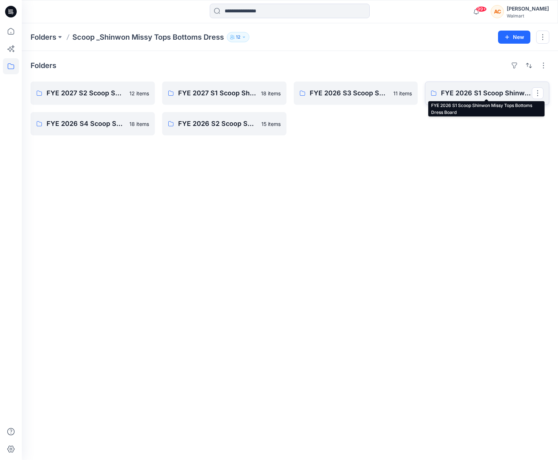
click at [468, 93] on p "FYE 2026 S1 Scoop Shinwon Missy Tops Bottoms Dress Board" at bounding box center [486, 93] width 91 height 10
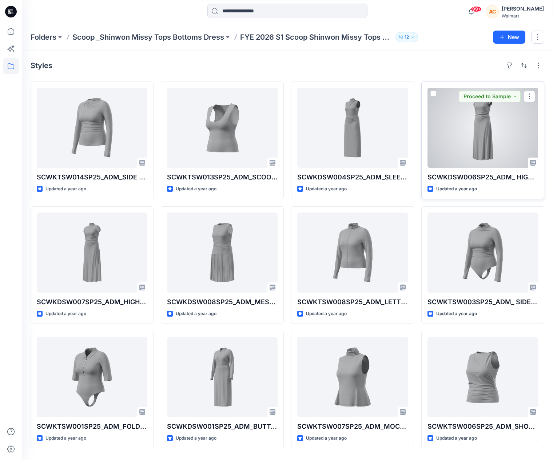
click at [484, 131] on div at bounding box center [482, 128] width 111 height 80
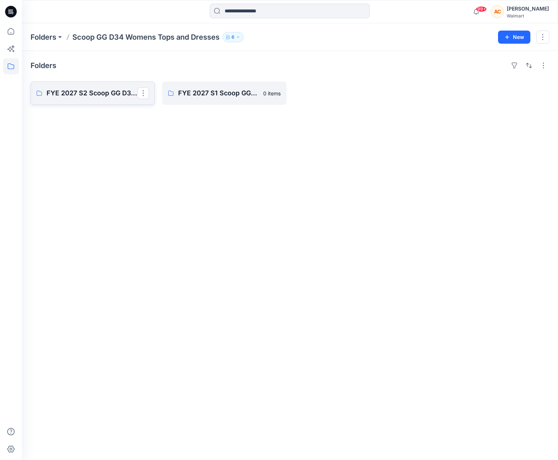
click at [87, 91] on p "FYE 2027 S2 Scoop GG D34 Womens Tops and Dresses" at bounding box center [92, 93] width 91 height 10
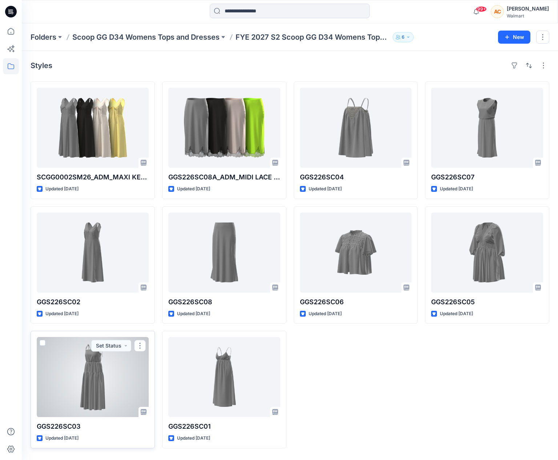
click at [92, 372] on div at bounding box center [93, 377] width 112 height 80
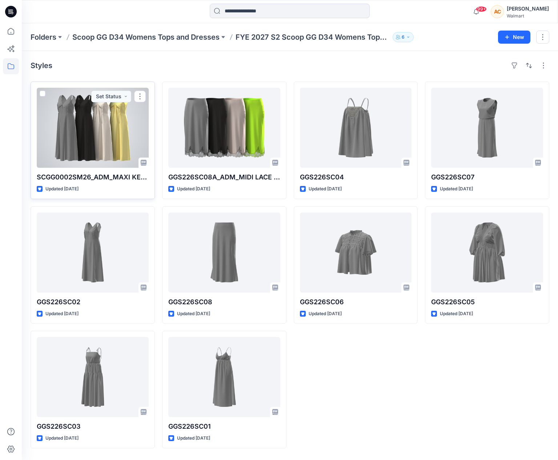
click at [85, 116] on div at bounding box center [93, 128] width 112 height 80
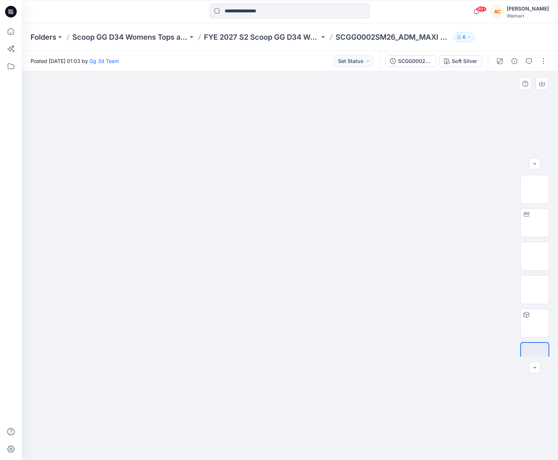
scroll to position [15, 0]
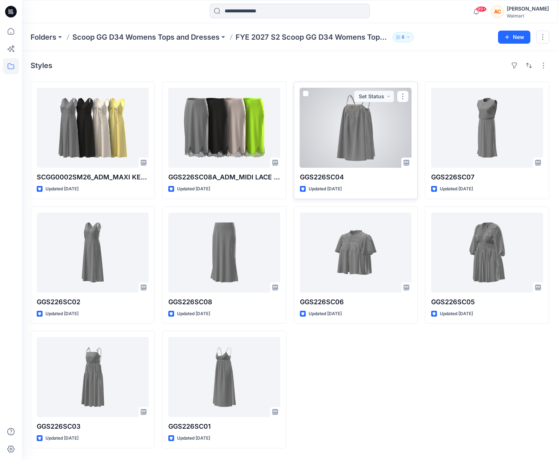
click at [357, 125] on div at bounding box center [356, 128] width 112 height 80
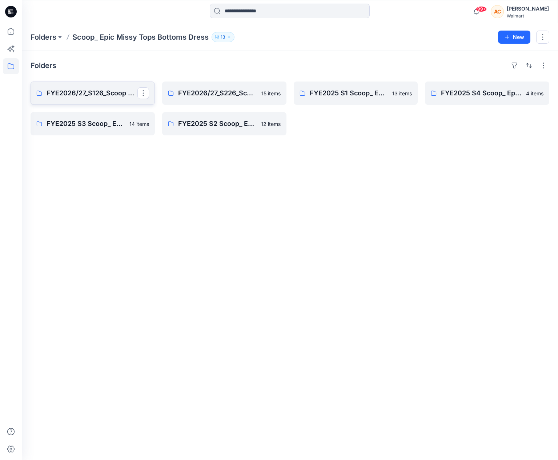
click at [78, 88] on p "FYE2026/27_S126_Scoop EPIC_Top & Bottom" at bounding box center [92, 93] width 91 height 10
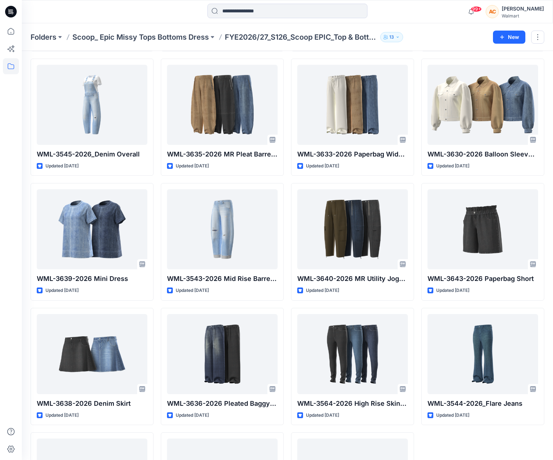
scroll to position [416, 0]
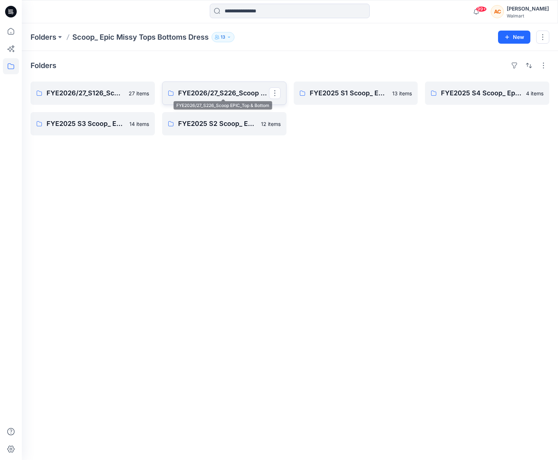
click at [225, 94] on p "FYE2026/27_S226_Scoop EPIC_Top & Bottom" at bounding box center [223, 93] width 91 height 10
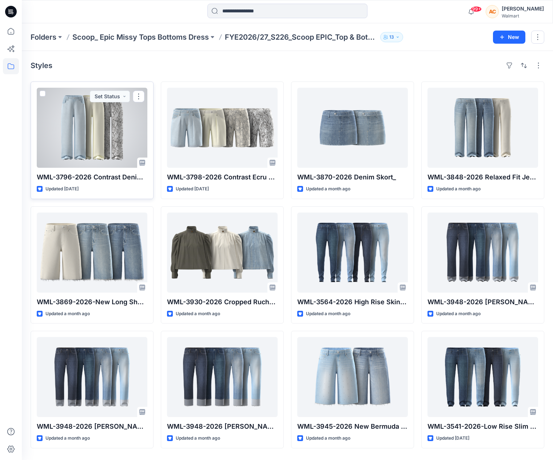
click at [121, 130] on div at bounding box center [92, 128] width 111 height 80
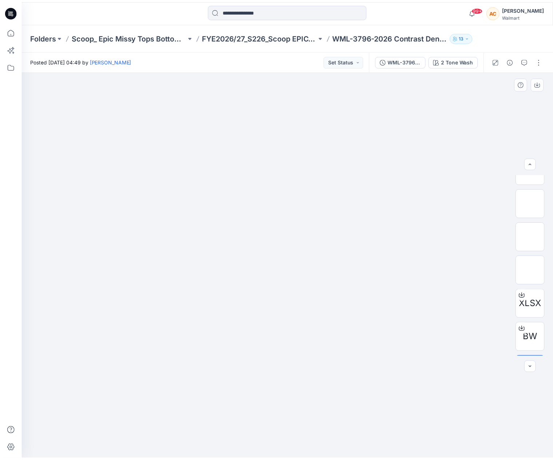
scroll to position [56, 0]
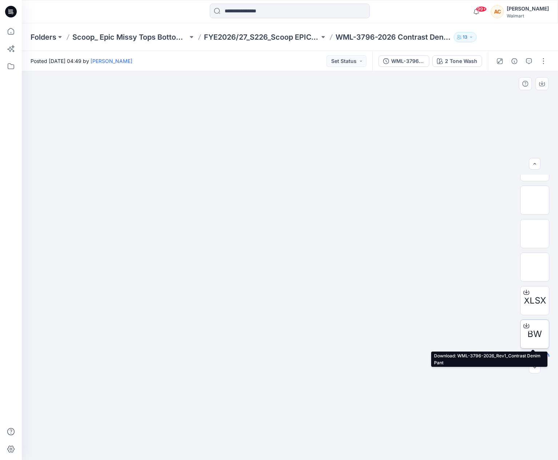
click at [531, 327] on span "BW" at bounding box center [535, 333] width 15 height 13
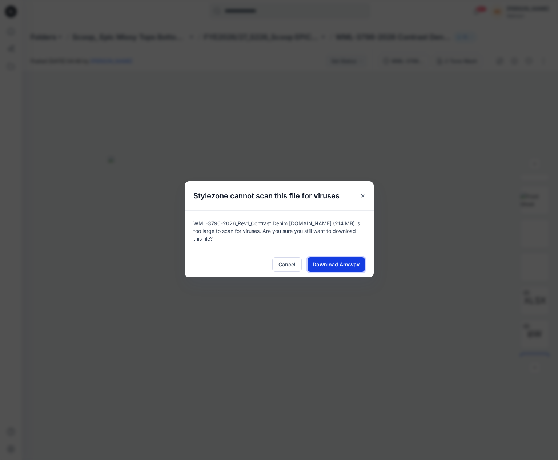
click at [341, 260] on span "Download Anyway" at bounding box center [336, 264] width 47 height 8
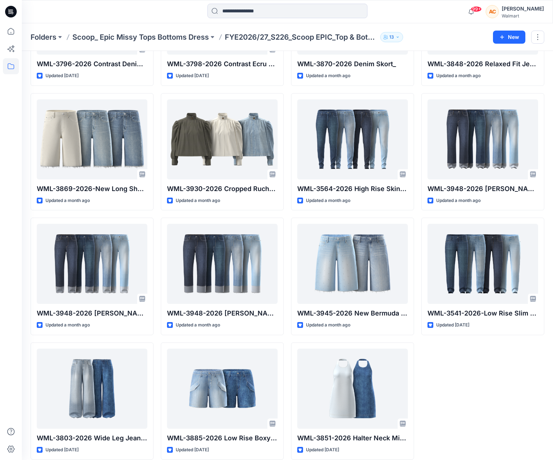
scroll to position [121, 0]
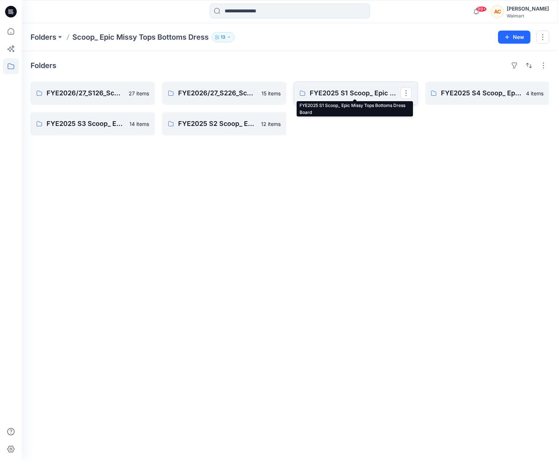
click at [338, 93] on p "FYE2025 S1 Scoop_ Epic Missy Tops Bottoms Dress Board" at bounding box center [355, 93] width 91 height 10
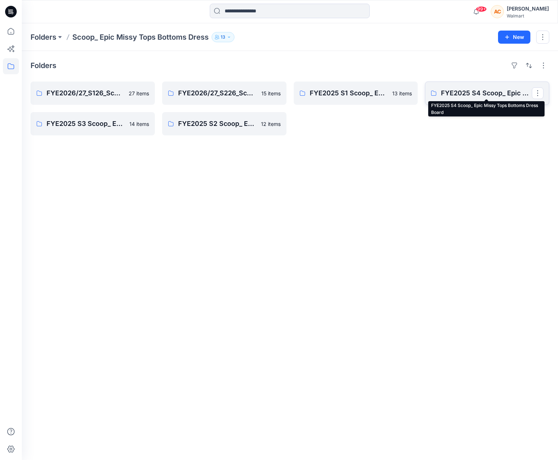
click at [488, 89] on p "FYE2025 S4 Scoop_ Epic Missy Tops Bottoms Dress Board" at bounding box center [486, 93] width 91 height 10
click at [80, 125] on p "FYE2025 S3 Scoop_ Epic Missy Tops Bottoms Dress Board" at bounding box center [92, 124] width 91 height 10
click at [187, 116] on link "FYE2025 S2 Scoop_ Epic Missy Tops Bottoms Dress Board" at bounding box center [224, 123] width 124 height 23
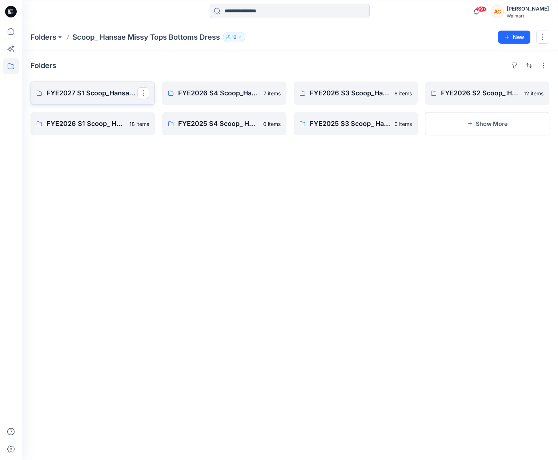
click at [90, 85] on link "FYE2027 S1 Scoop_Hansae Missy Tops Bottoms Dress Board" at bounding box center [93, 92] width 124 height 23
click at [113, 91] on p "FYE 2026 S2 Scoop_Shahi Missy Tops Bottoms Dresses Board" at bounding box center [92, 93] width 91 height 10
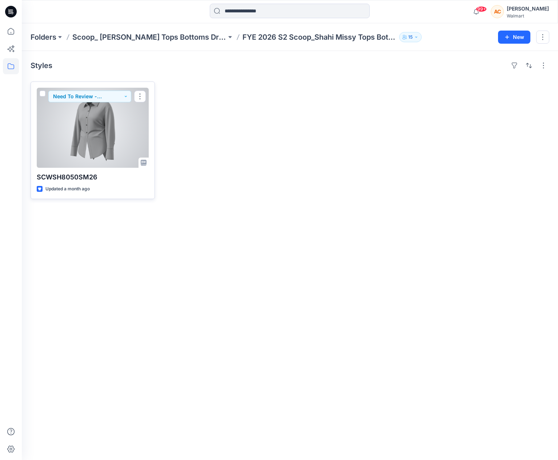
click at [94, 125] on div at bounding box center [93, 128] width 112 height 80
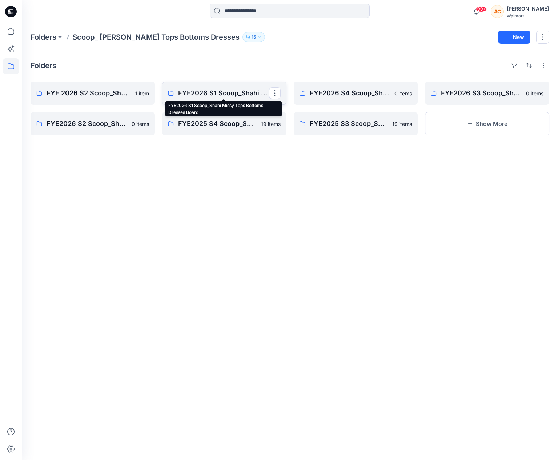
click at [223, 92] on p "FYE2026 S1 Scoop_Shahi Missy Tops Bottoms Dresses Board" at bounding box center [223, 93] width 91 height 10
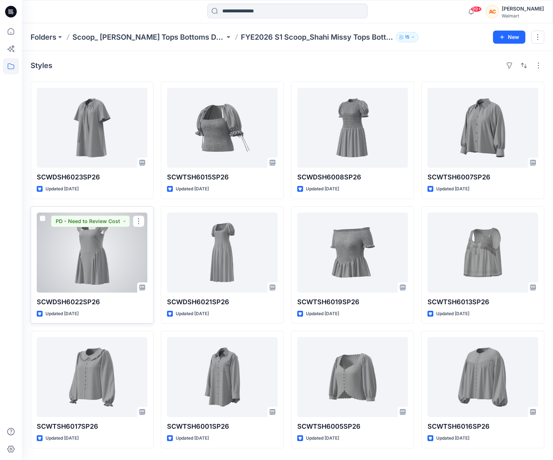
click at [95, 258] on div at bounding box center [92, 252] width 111 height 80
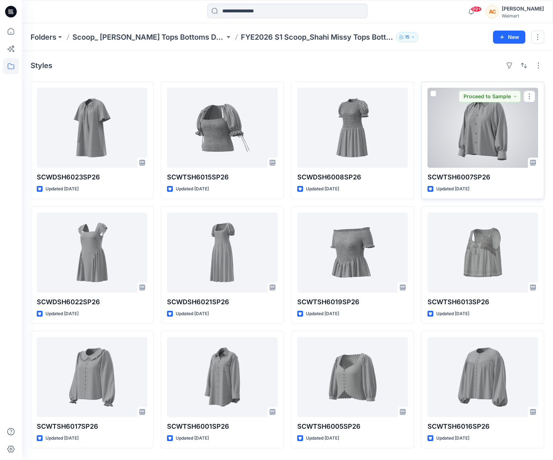
click at [474, 128] on div at bounding box center [482, 128] width 111 height 80
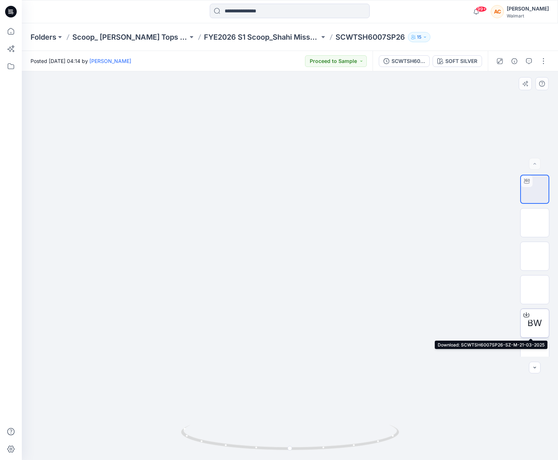
click at [535, 318] on span "BW" at bounding box center [535, 322] width 15 height 13
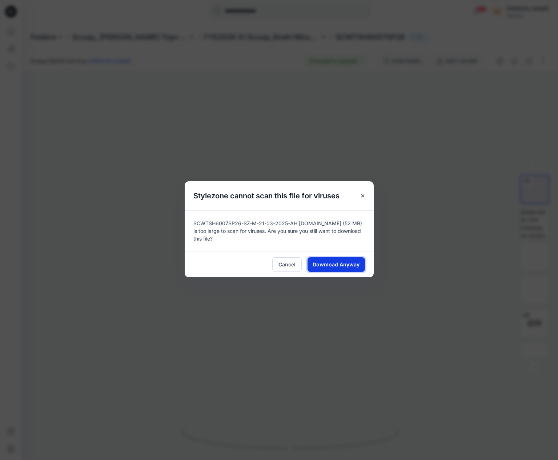
click at [320, 263] on span "Download Anyway" at bounding box center [336, 264] width 47 height 8
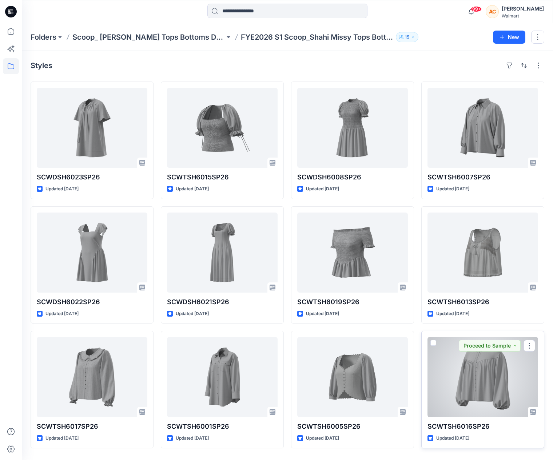
click at [485, 381] on div at bounding box center [482, 377] width 111 height 80
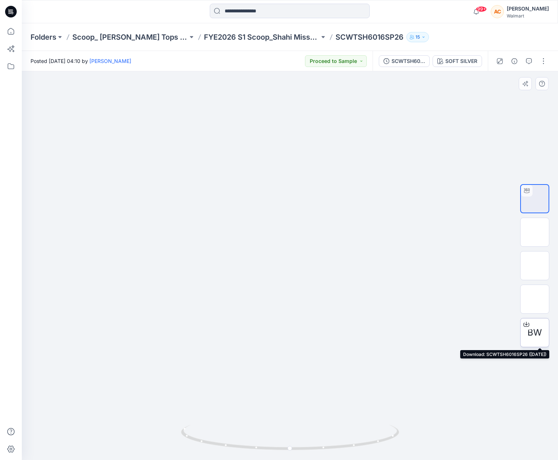
click at [534, 329] on span "BW" at bounding box center [535, 332] width 15 height 13
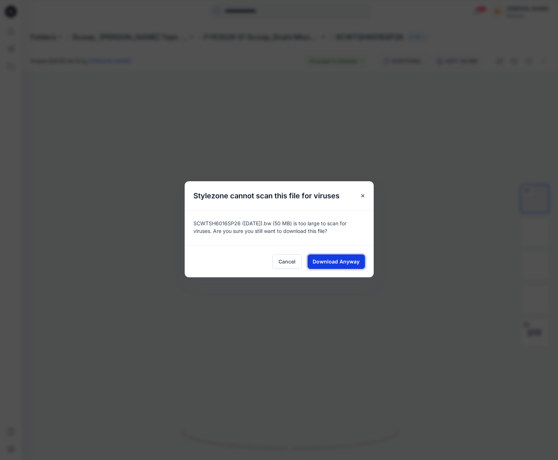
click at [332, 259] on span "Download Anyway" at bounding box center [336, 261] width 47 height 8
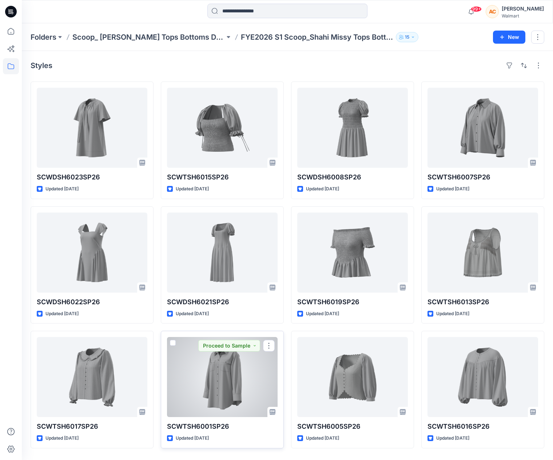
click at [213, 383] on div at bounding box center [222, 377] width 111 height 80
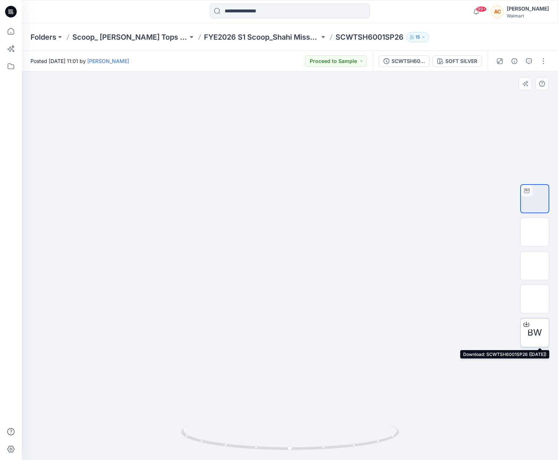
click at [535, 328] on span "BW" at bounding box center [535, 332] width 15 height 13
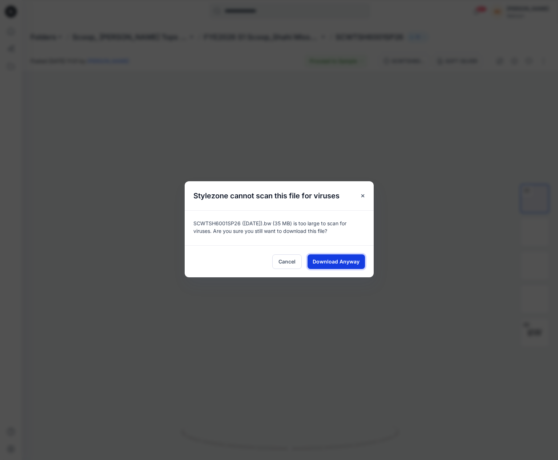
click at [329, 263] on span "Download Anyway" at bounding box center [336, 261] width 47 height 8
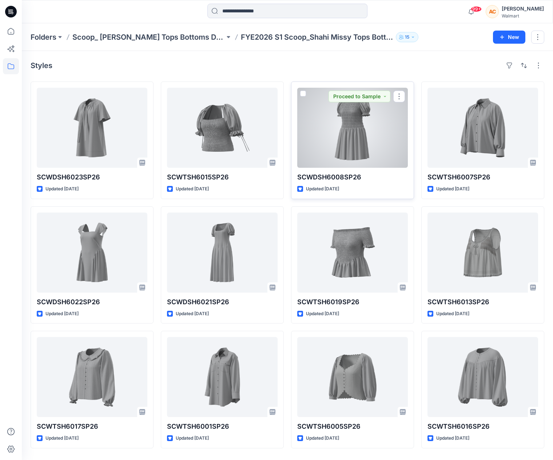
click at [351, 141] on div at bounding box center [352, 128] width 111 height 80
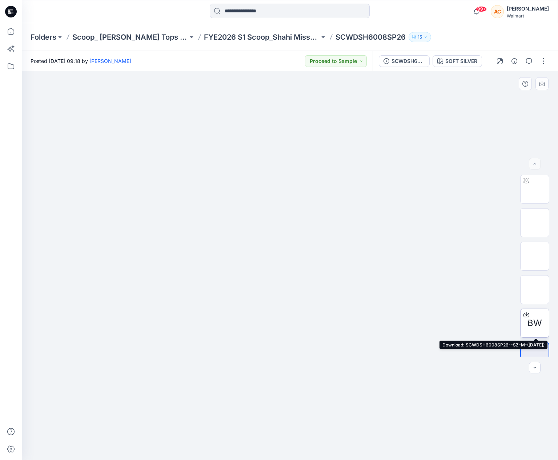
click at [525, 316] on icon at bounding box center [527, 315] width 6 height 6
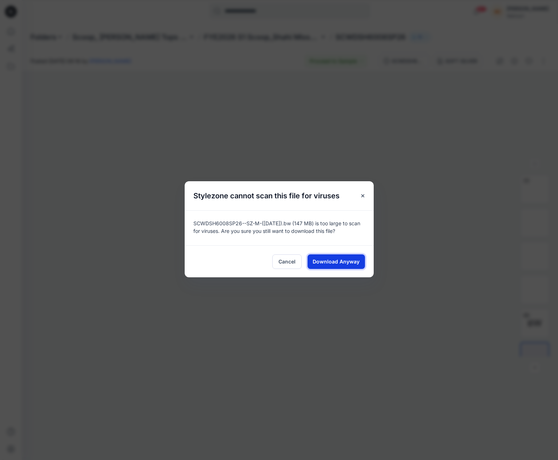
click at [348, 264] on span "Download Anyway" at bounding box center [336, 261] width 47 height 8
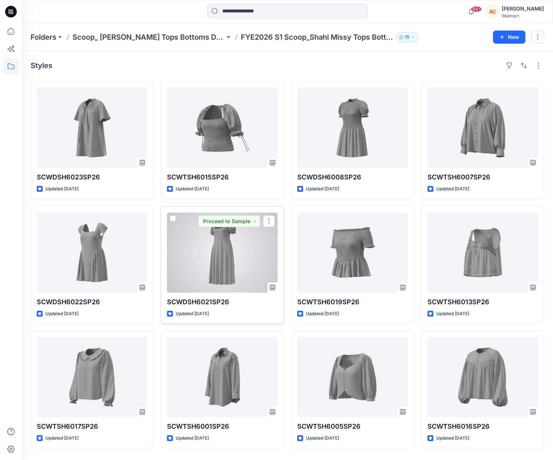
click at [223, 252] on div at bounding box center [222, 252] width 111 height 80
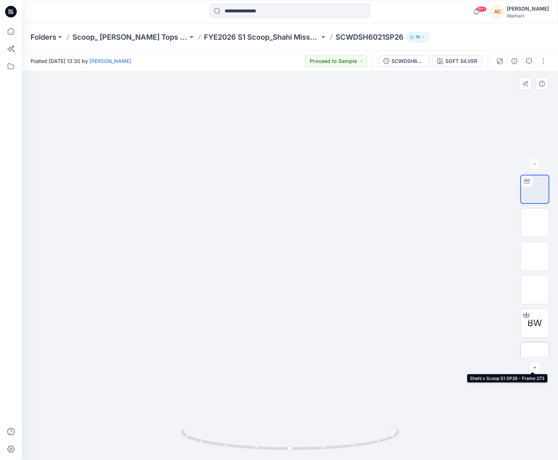
click at [535, 356] on img at bounding box center [535, 356] width 0 height 0
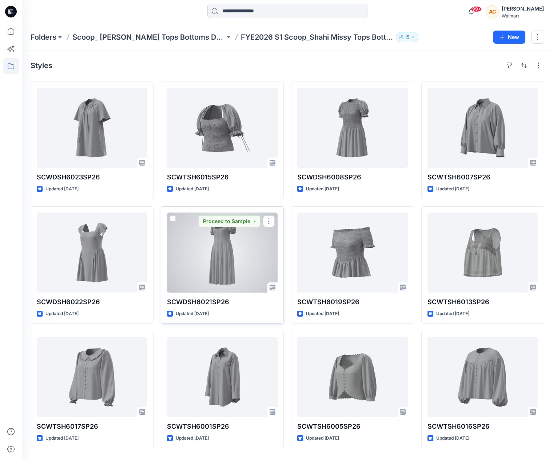
click at [193, 239] on div at bounding box center [222, 252] width 111 height 80
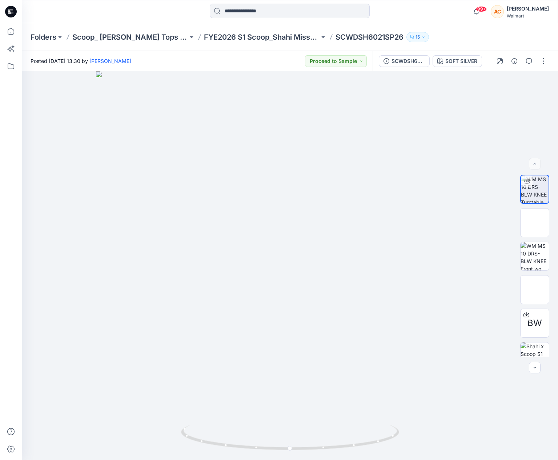
click at [86, 14] on div at bounding box center [89, 12] width 134 height 16
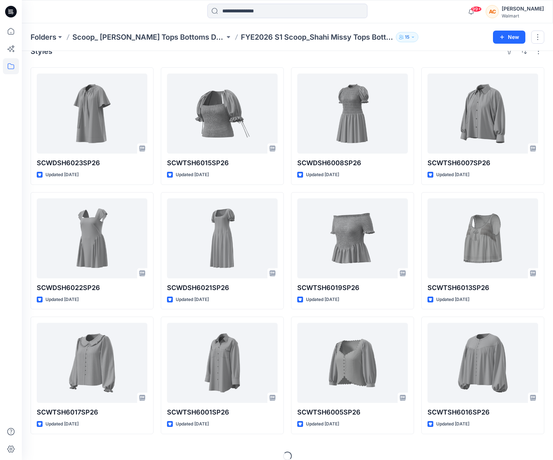
scroll to position [15, 0]
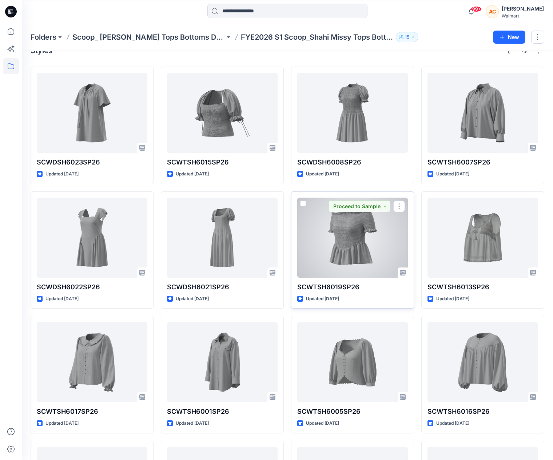
click at [350, 246] on div at bounding box center [352, 237] width 111 height 80
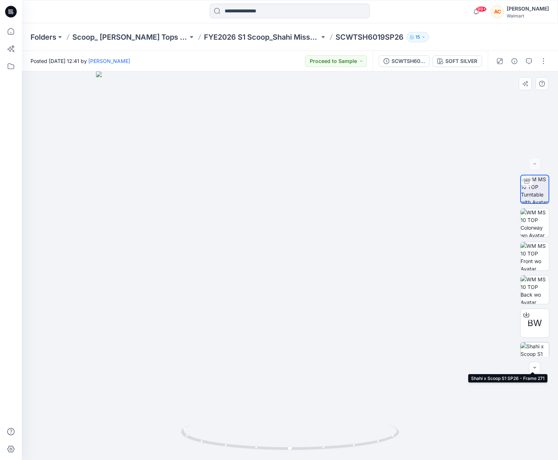
click at [534, 350] on img at bounding box center [535, 356] width 28 height 28
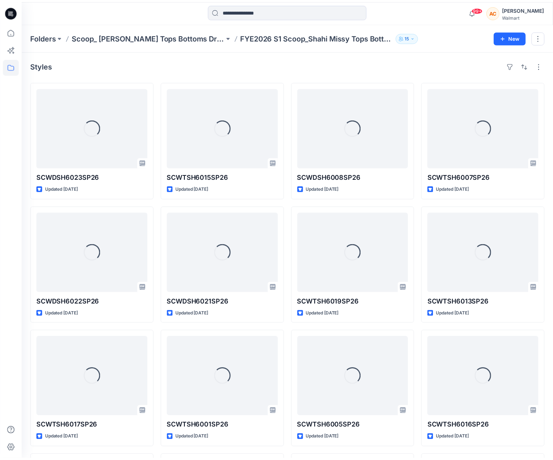
scroll to position [15, 0]
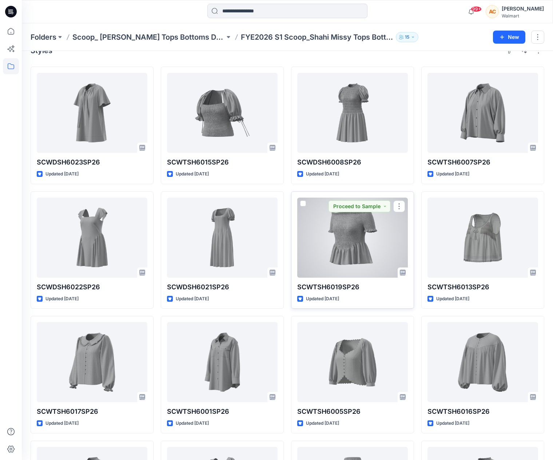
click at [361, 235] on div at bounding box center [352, 237] width 111 height 80
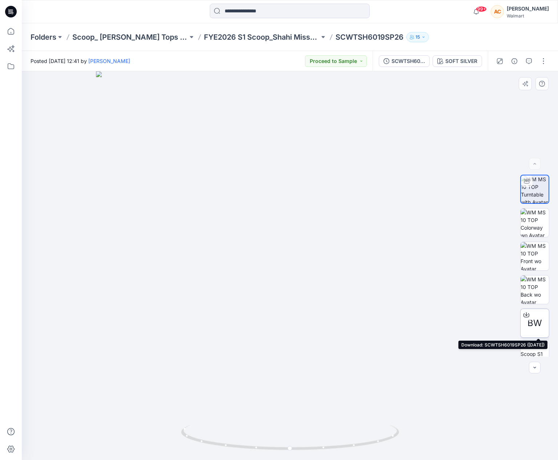
click at [532, 319] on span "BW" at bounding box center [535, 322] width 15 height 13
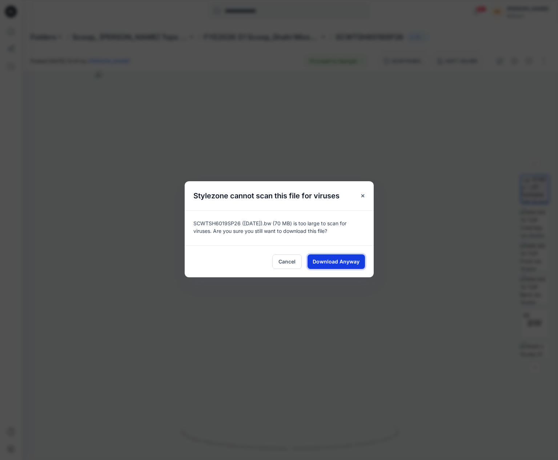
click at [328, 261] on span "Download Anyway" at bounding box center [336, 261] width 47 height 8
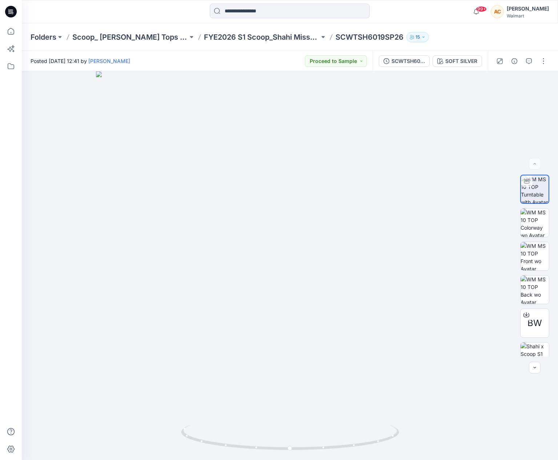
click at [29, 2] on div "99+ Notifications [PERSON_NAME] shared CF26227_ADM_AW Waffle Scuba Half Zip Hoo…" at bounding box center [290, 11] width 536 height 23
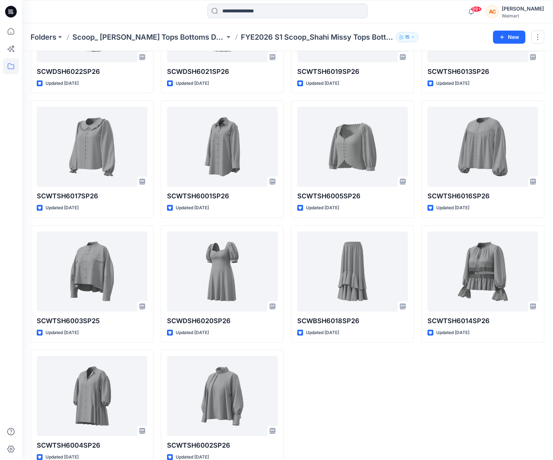
scroll to position [231, 0]
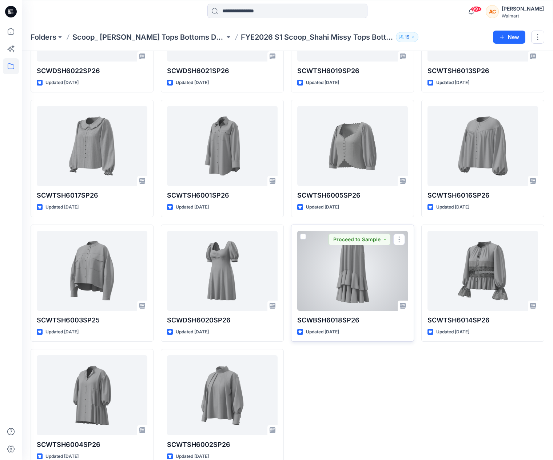
click at [343, 257] on div at bounding box center [352, 271] width 111 height 80
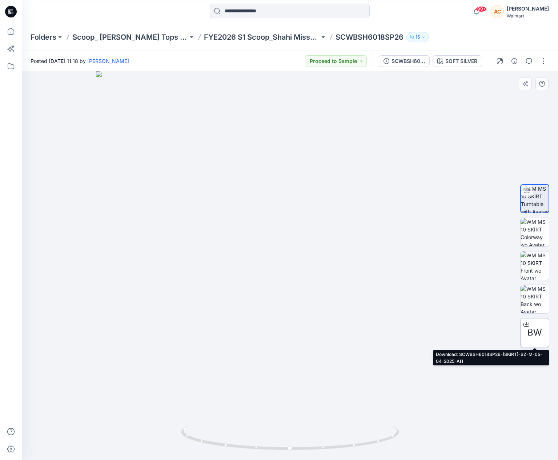
click at [537, 329] on span "BW" at bounding box center [535, 332] width 15 height 13
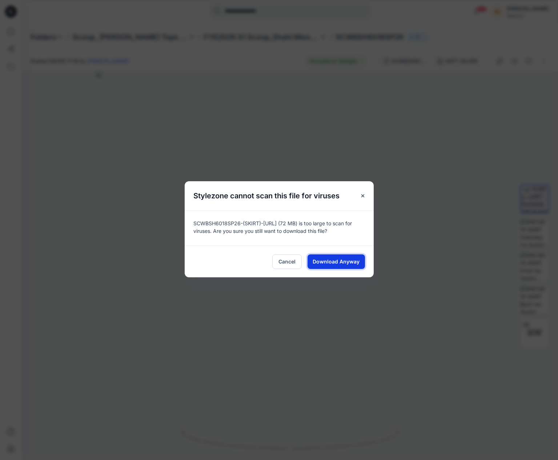
click at [330, 265] on span "Download Anyway" at bounding box center [336, 261] width 47 height 8
